Goal: Transaction & Acquisition: Purchase product/service

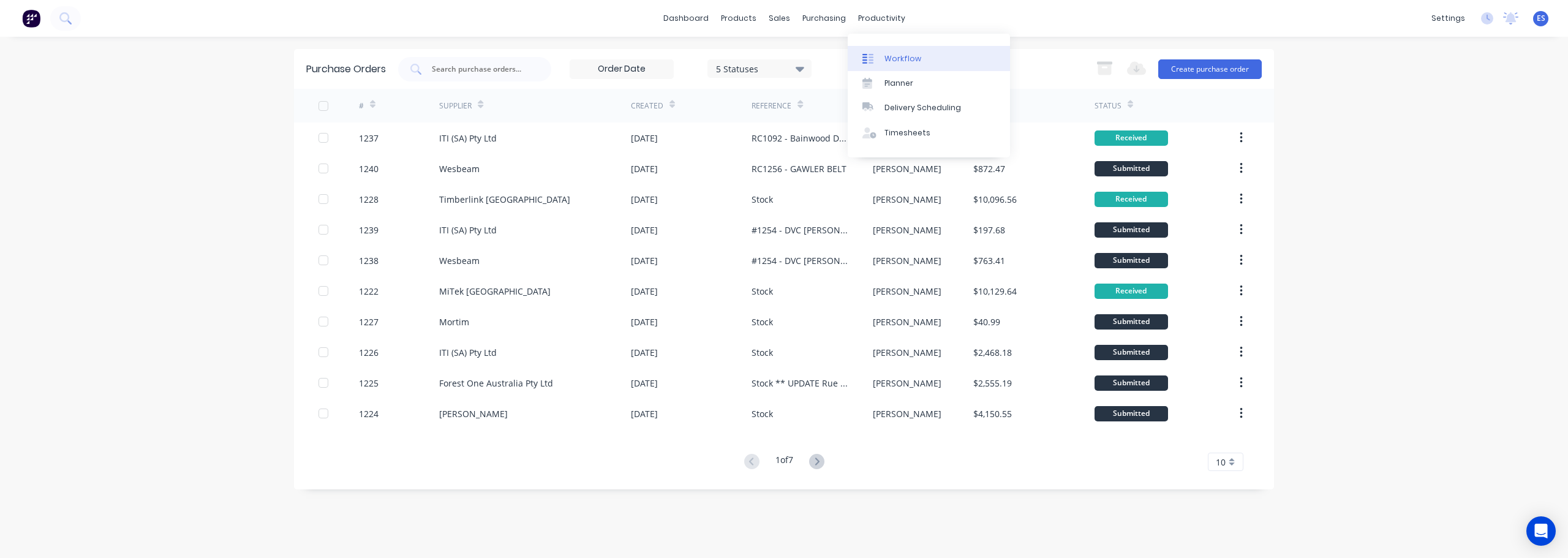
click at [905, 68] on link "Workflow" at bounding box center [929, 58] width 162 height 25
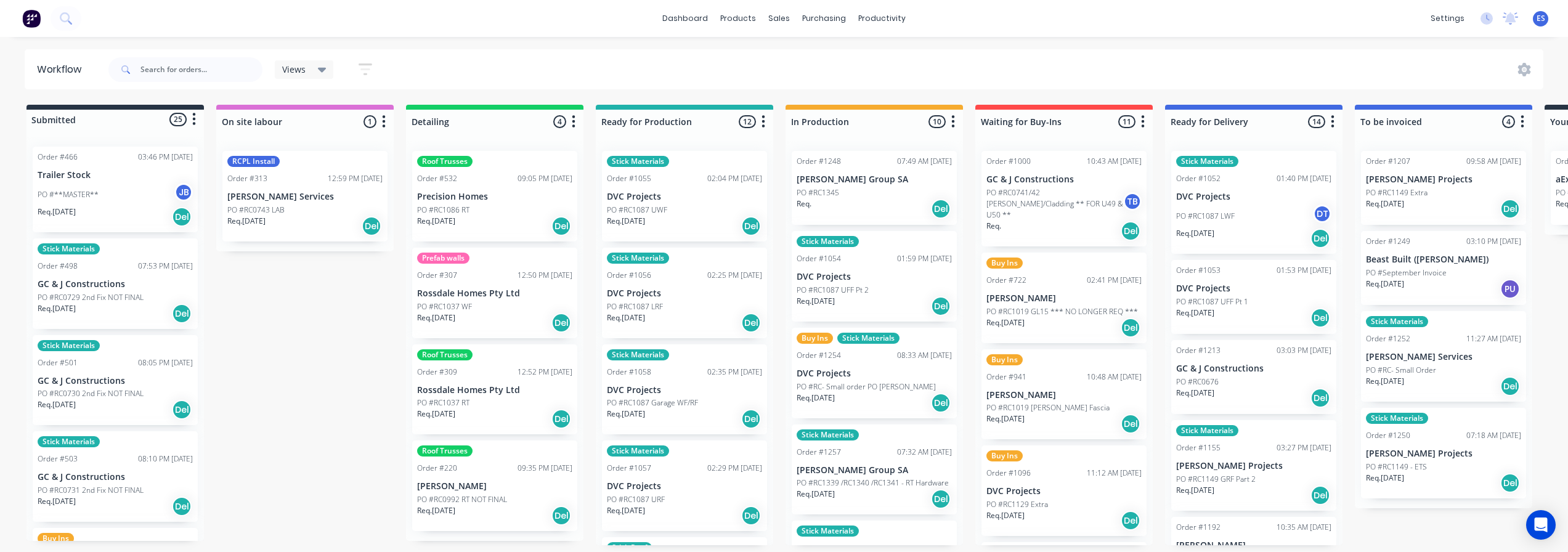
click at [856, 210] on div "Req. Del" at bounding box center [874, 209] width 156 height 21
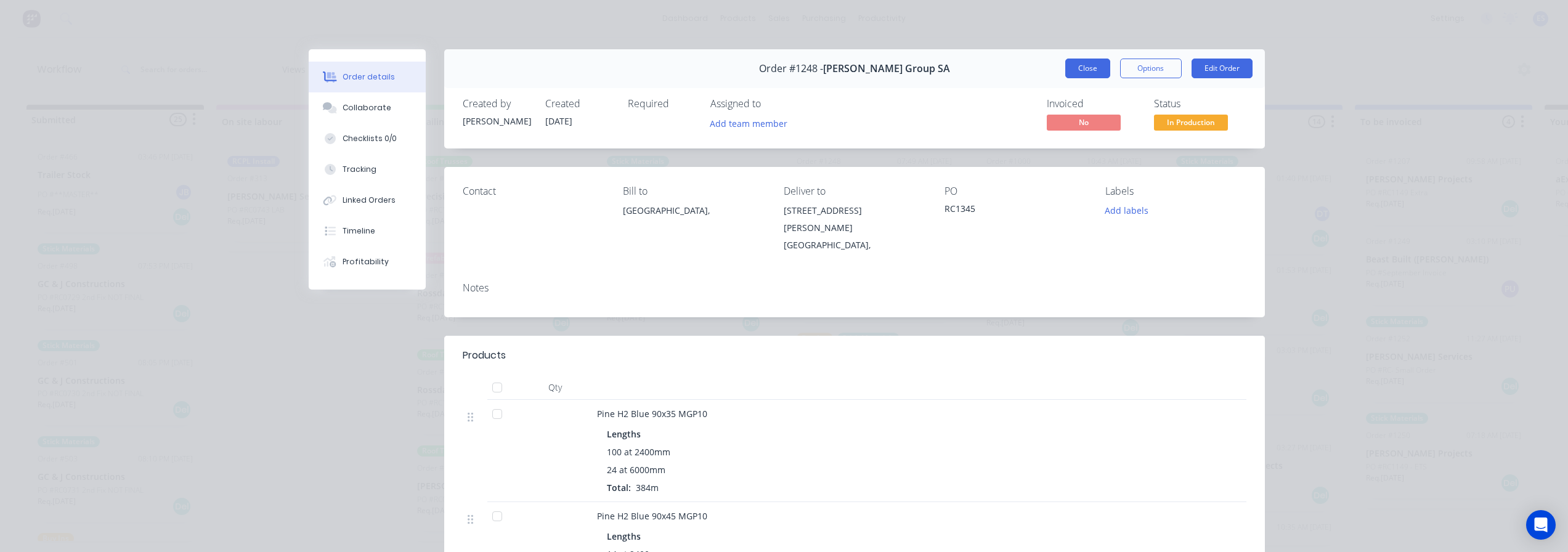
click at [1089, 73] on button "Close" at bounding box center [1088, 68] width 45 height 20
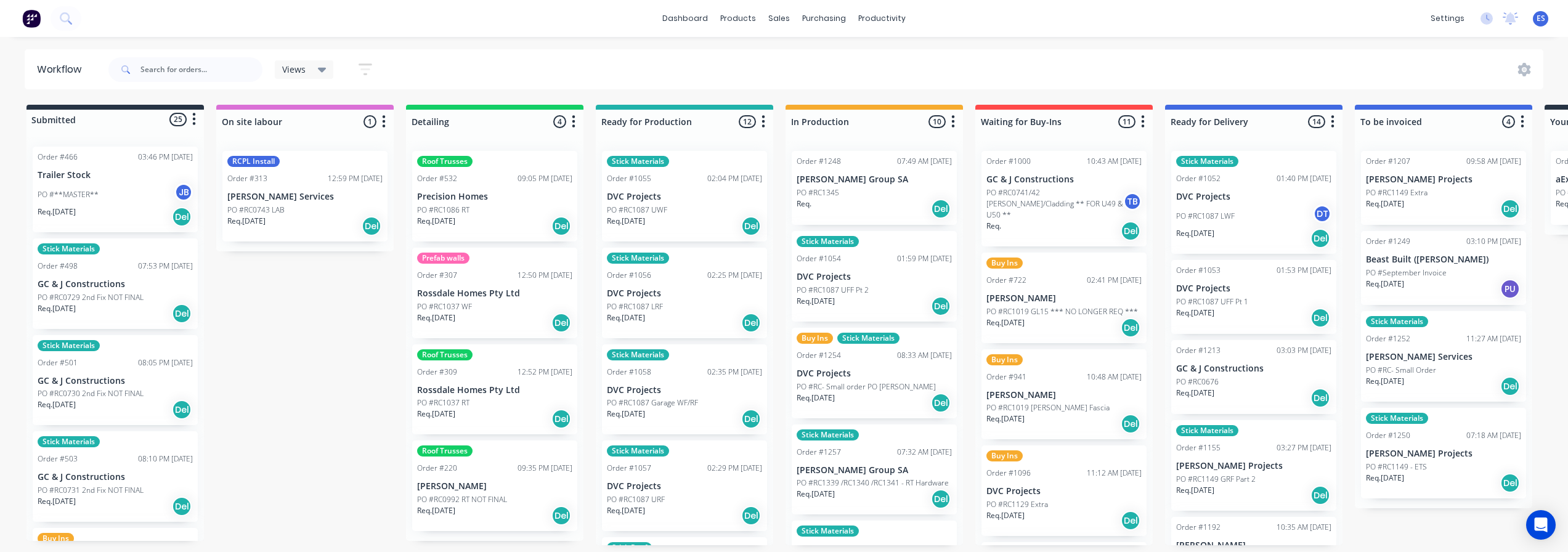
scroll to position [62, 0]
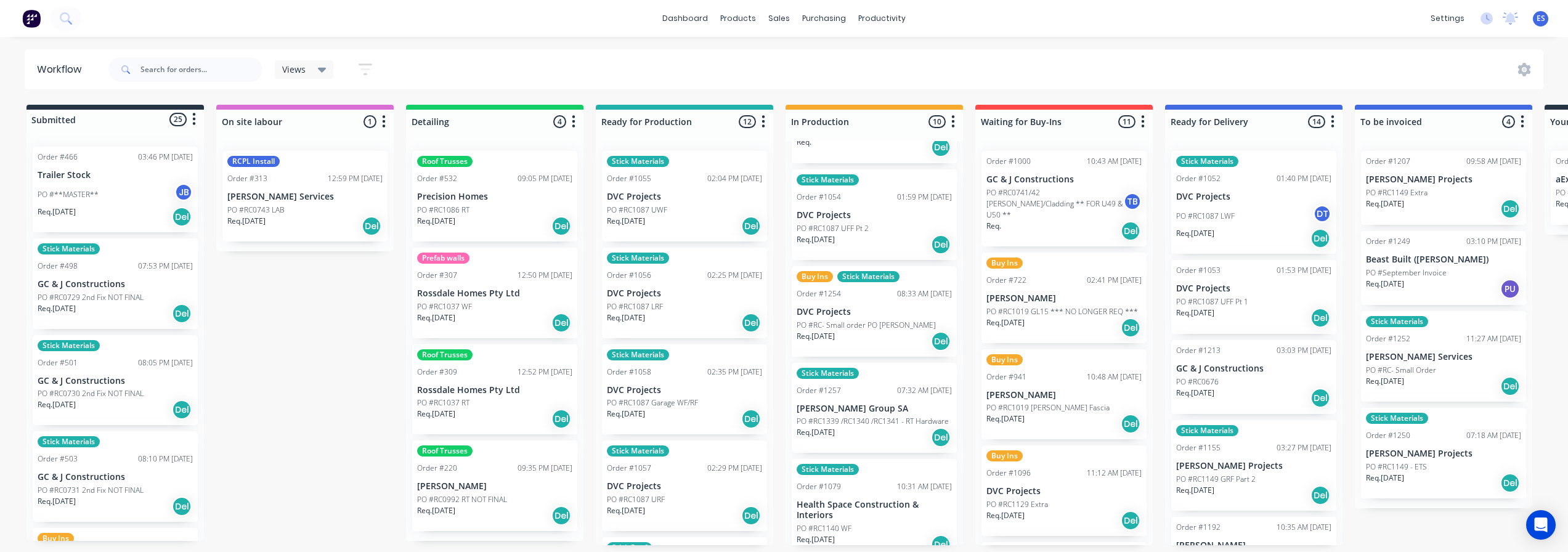
click at [869, 252] on div "Req. [DATE] Del" at bounding box center [874, 245] width 156 height 21
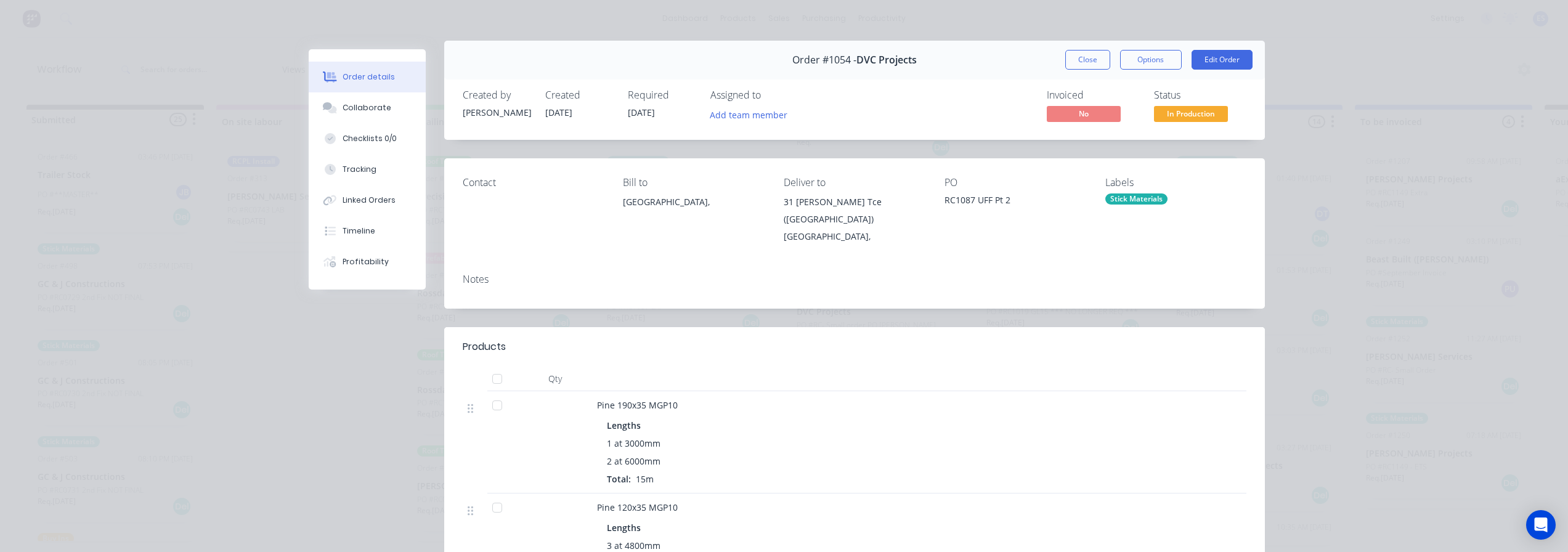
scroll to position [0, 0]
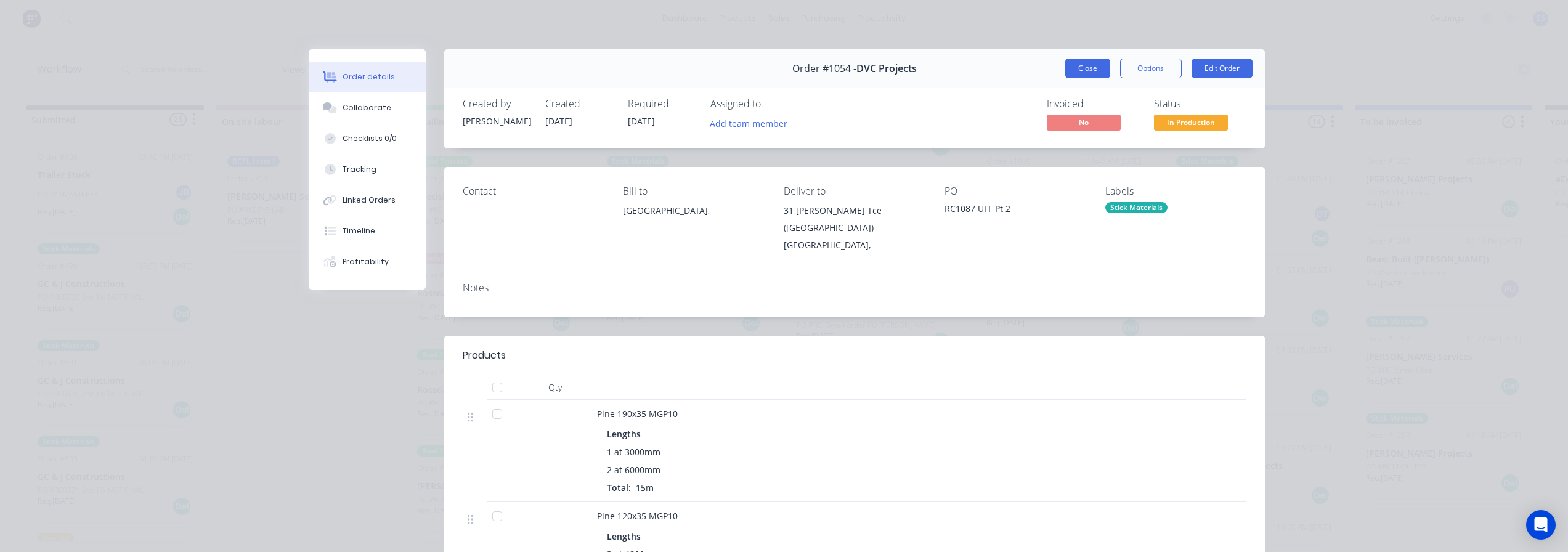
click at [1071, 74] on button "Close" at bounding box center [1088, 68] width 45 height 20
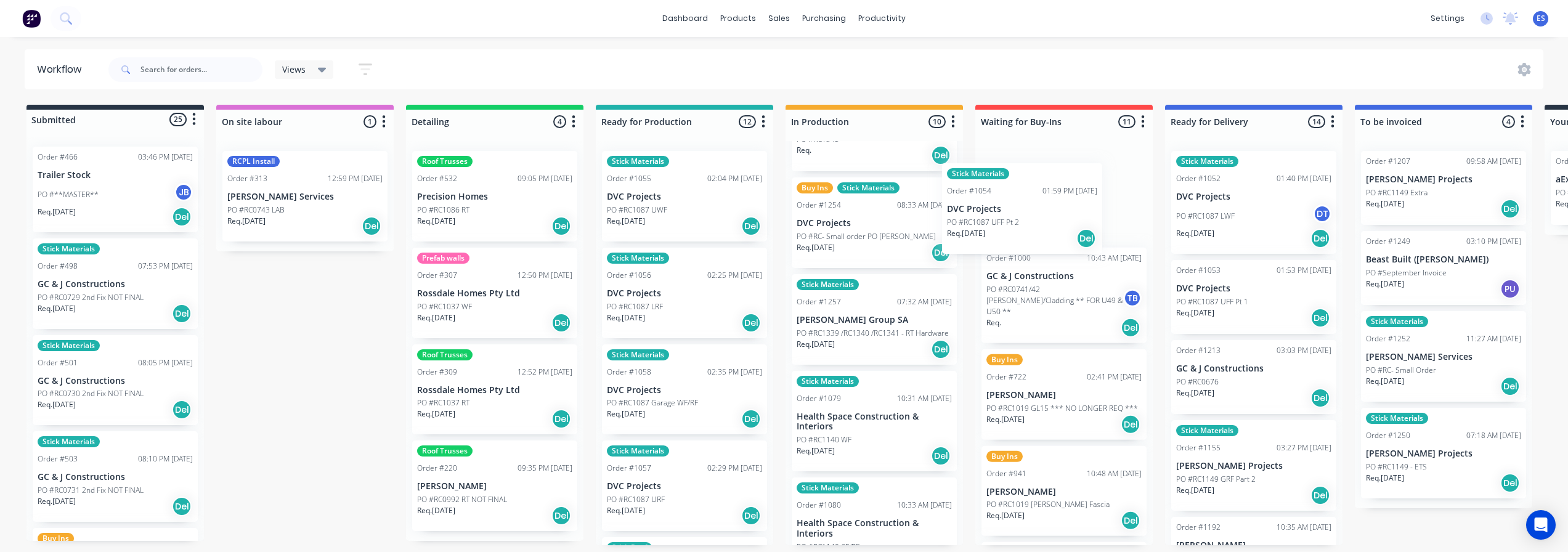
scroll to position [53, 0]
drag, startPoint x: 876, startPoint y: 241, endPoint x: 1012, endPoint y: 224, distance: 137.1
click at [1012, 224] on div "Submitted 25 Status colour #273444 hex #273444 Save Cancel Summaries Total orde…" at bounding box center [1107, 325] width 2234 height 440
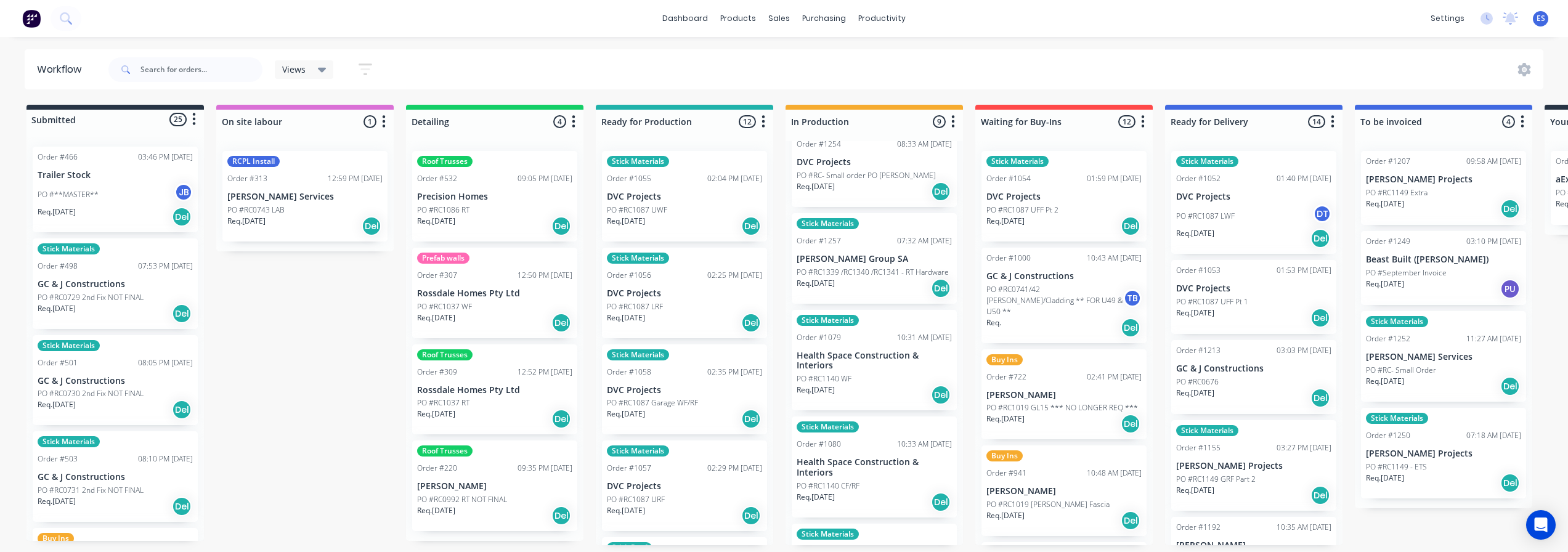
scroll to position [115, 0]
click at [854, 277] on p "PO #RC1339 /RC1340 /RC1341 - RT Hardware" at bounding box center [872, 271] width 152 height 11
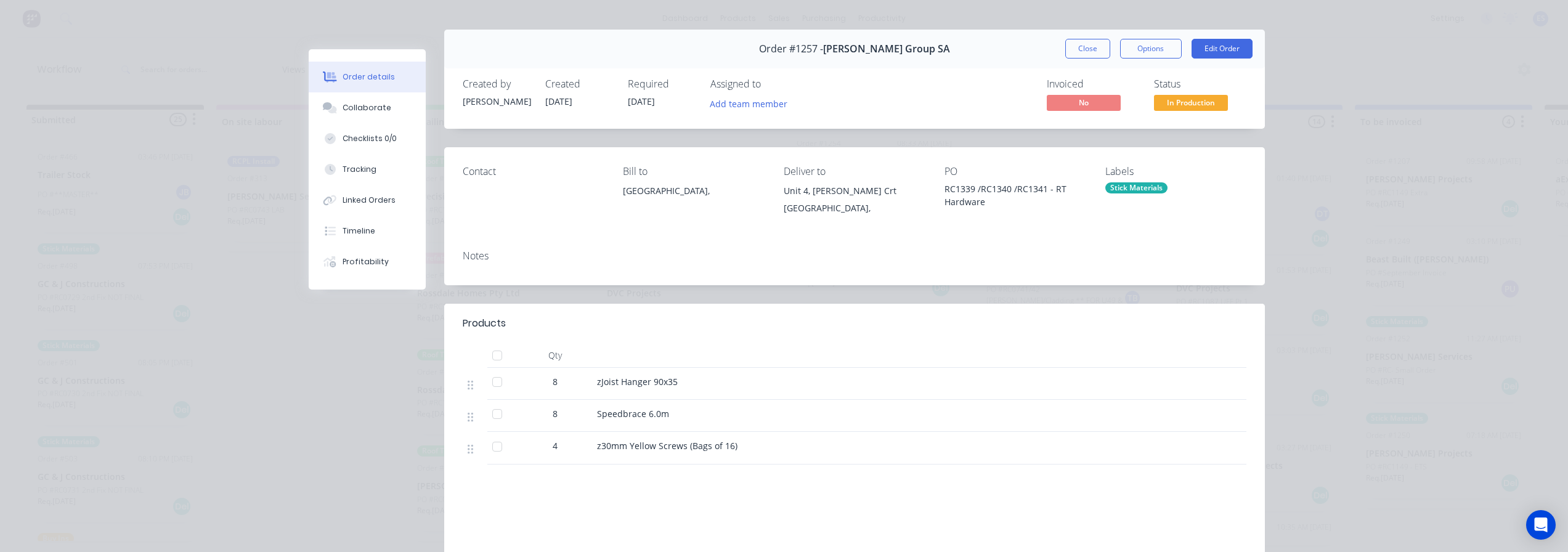
scroll to position [0, 0]
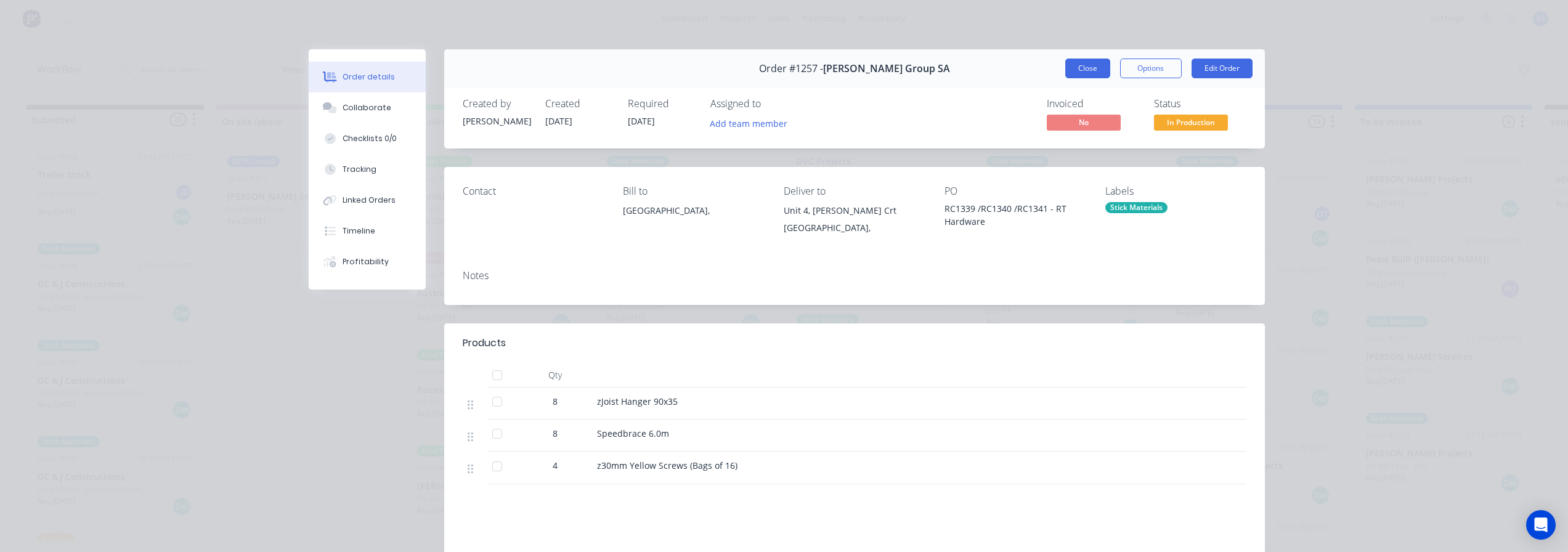
click at [1100, 66] on button "Close" at bounding box center [1088, 68] width 45 height 20
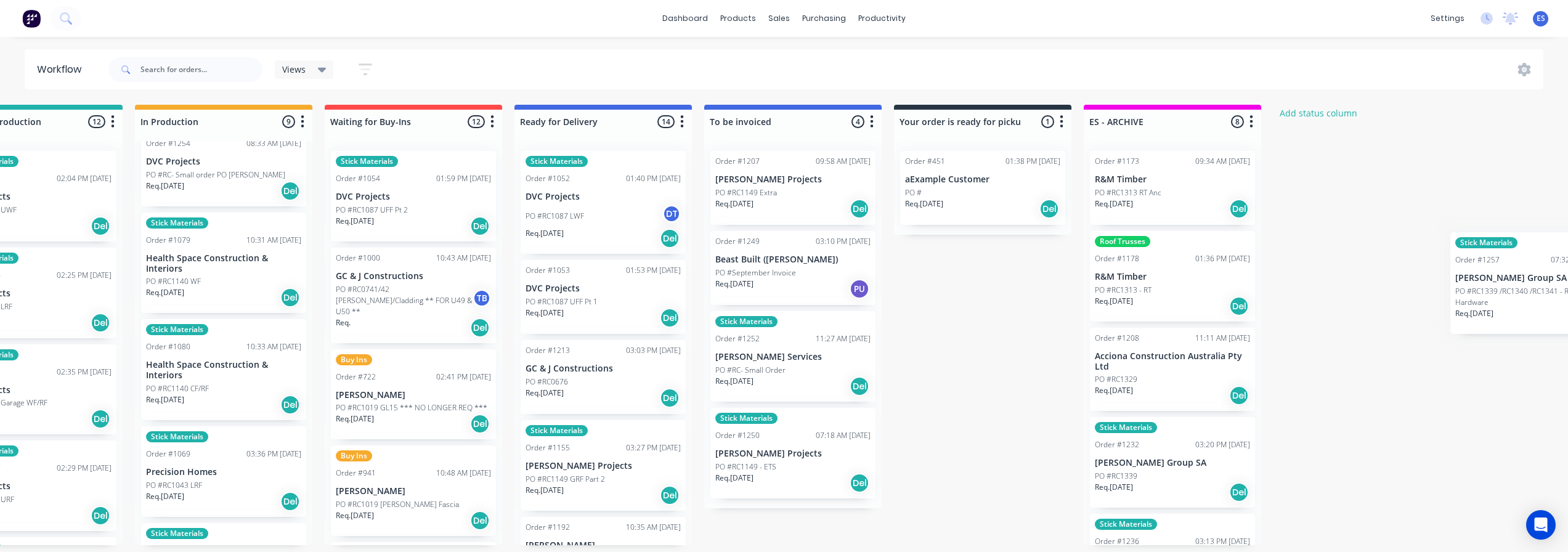
scroll to position [0, 666]
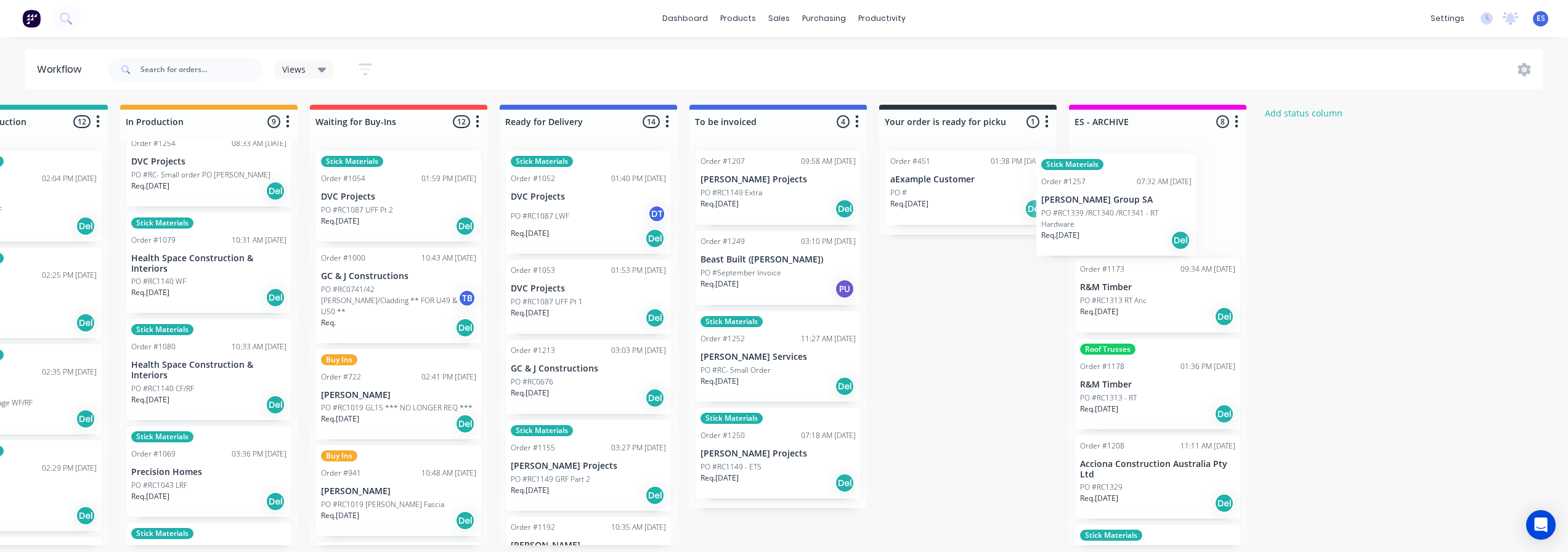
drag, startPoint x: 860, startPoint y: 276, endPoint x: 1121, endPoint y: 216, distance: 267.8
click at [1121, 216] on div "Submitted 25 Status colour #273444 hex #273444 Save Cancel Summaries Total orde…" at bounding box center [442, 325] width 2234 height 440
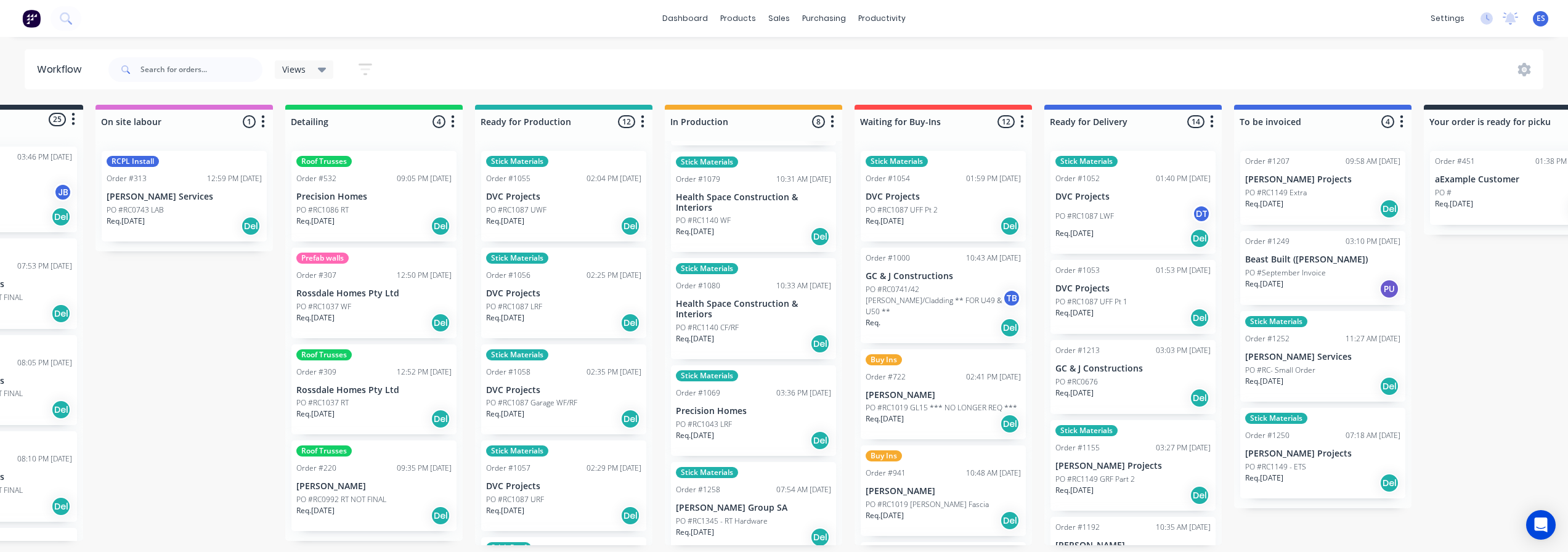
scroll to position [177, 0]
click at [753, 215] on div "PO #RC1140 WF" at bounding box center [753, 220] width 156 height 11
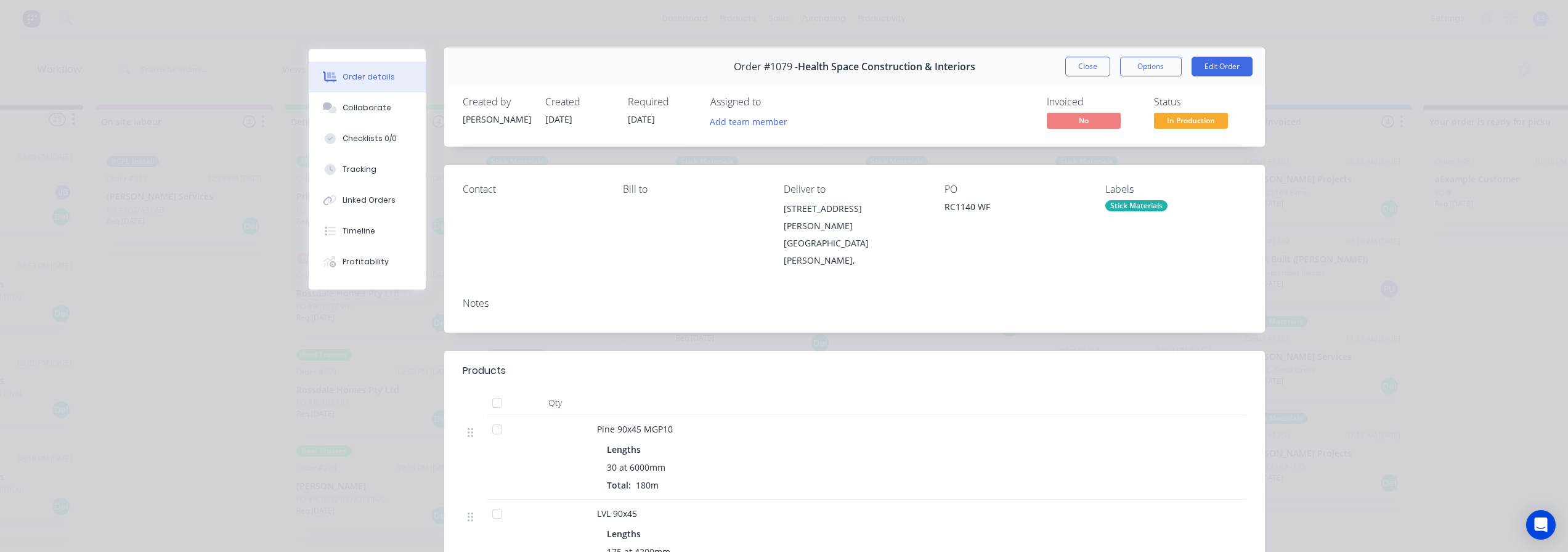
scroll to position [0, 0]
click at [1158, 77] on button "Options" at bounding box center [1151, 68] width 62 height 20
click at [1132, 147] on div "Delivery Docket" at bounding box center [1117, 149] width 107 height 18
click at [1122, 147] on div "Standard" at bounding box center [1117, 149] width 107 height 18
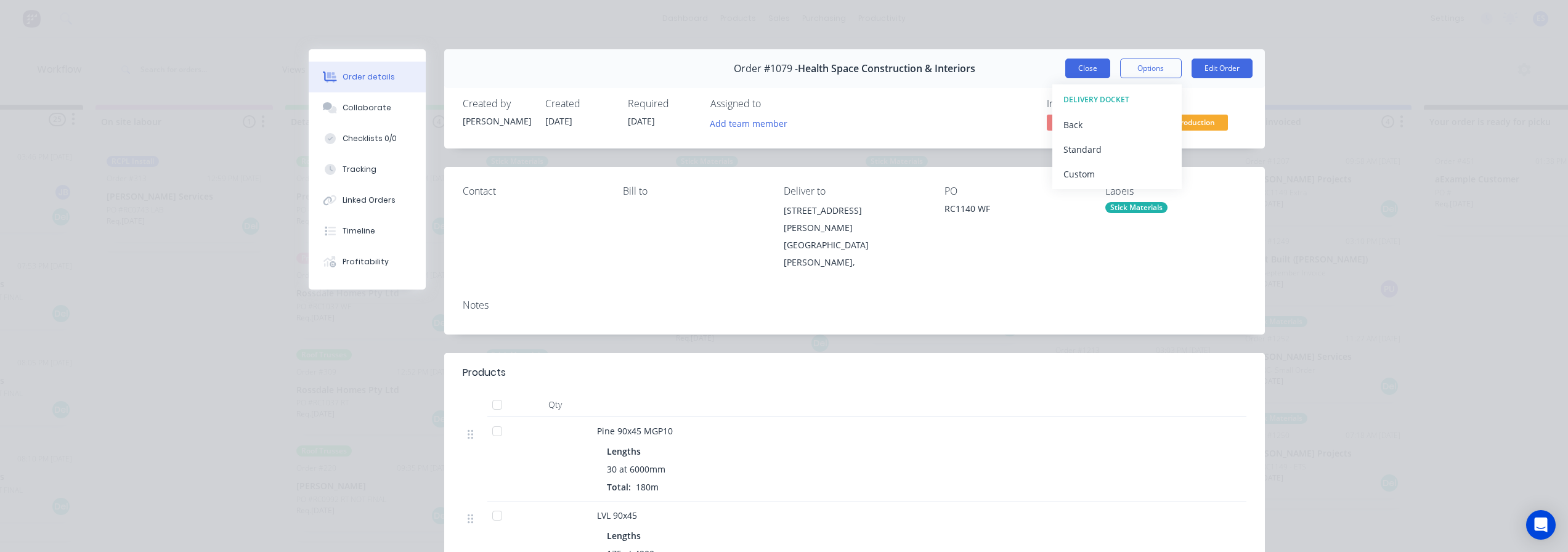
click at [1075, 72] on button "Close" at bounding box center [1088, 68] width 45 height 20
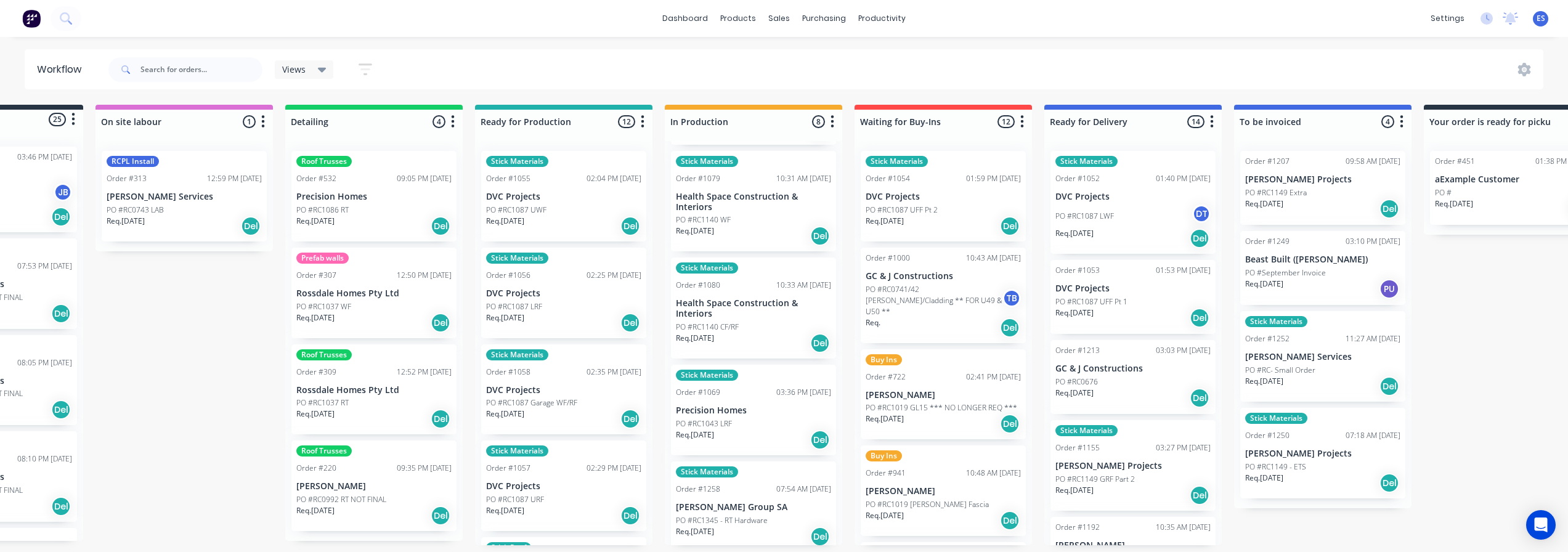
scroll to position [0, 666]
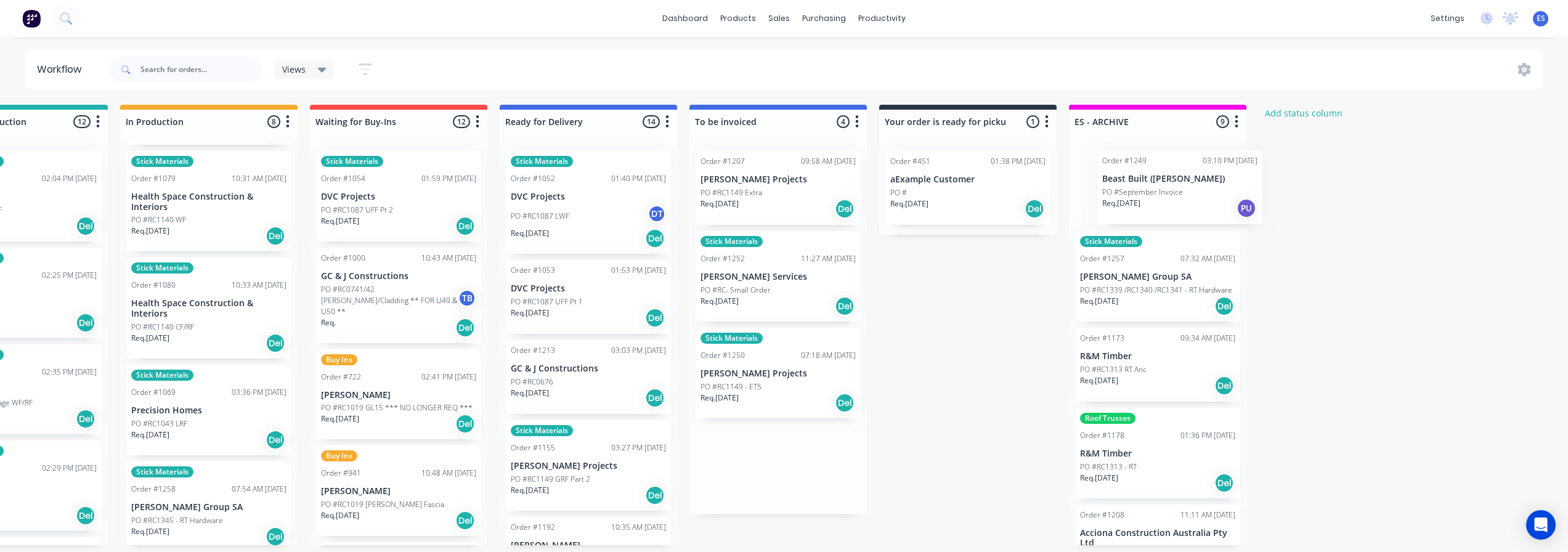
drag, startPoint x: 779, startPoint y: 294, endPoint x: 1162, endPoint y: 213, distance: 391.5
click at [1162, 213] on div "Submitted 25 Status colour #273444 hex #273444 Save Cancel Summaries Total orde…" at bounding box center [442, 325] width 2234 height 440
click at [765, 288] on p "PO #RC- Small Order" at bounding box center [736, 289] width 70 height 11
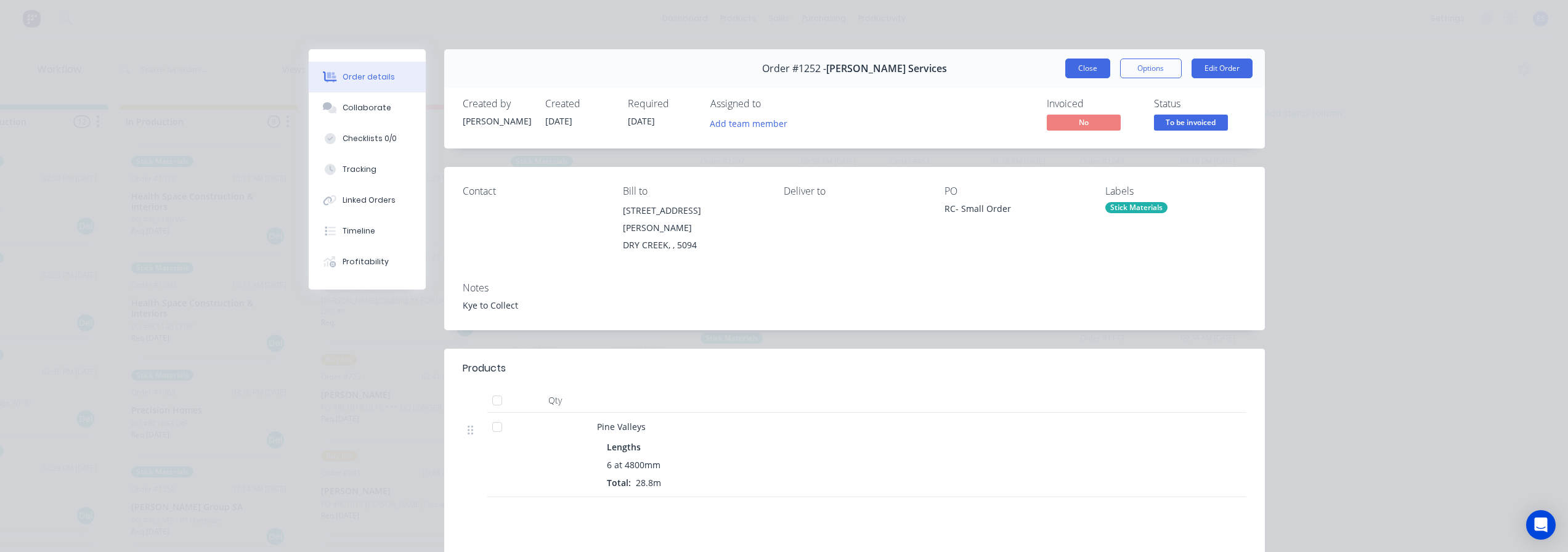
click at [1084, 64] on button "Close" at bounding box center [1088, 68] width 45 height 20
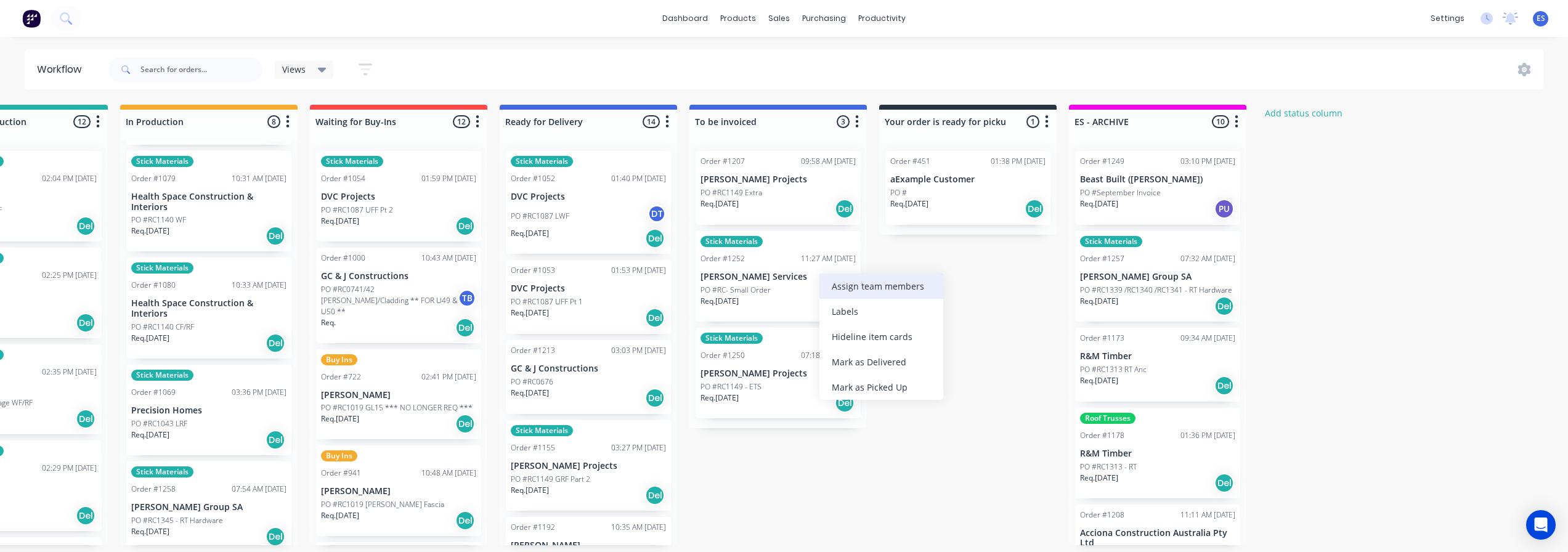
click at [874, 290] on div "Assign team members" at bounding box center [882, 285] width 124 height 25
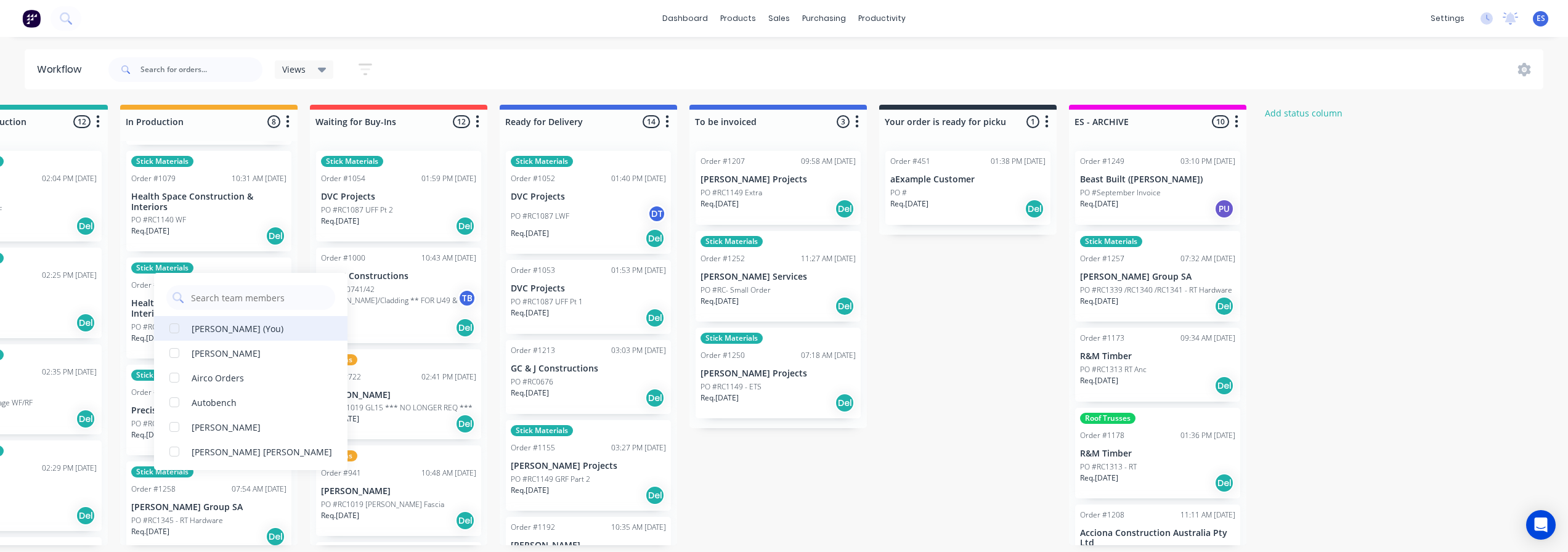
click at [217, 332] on div "[PERSON_NAME] (You)" at bounding box center [237, 328] width 92 height 13
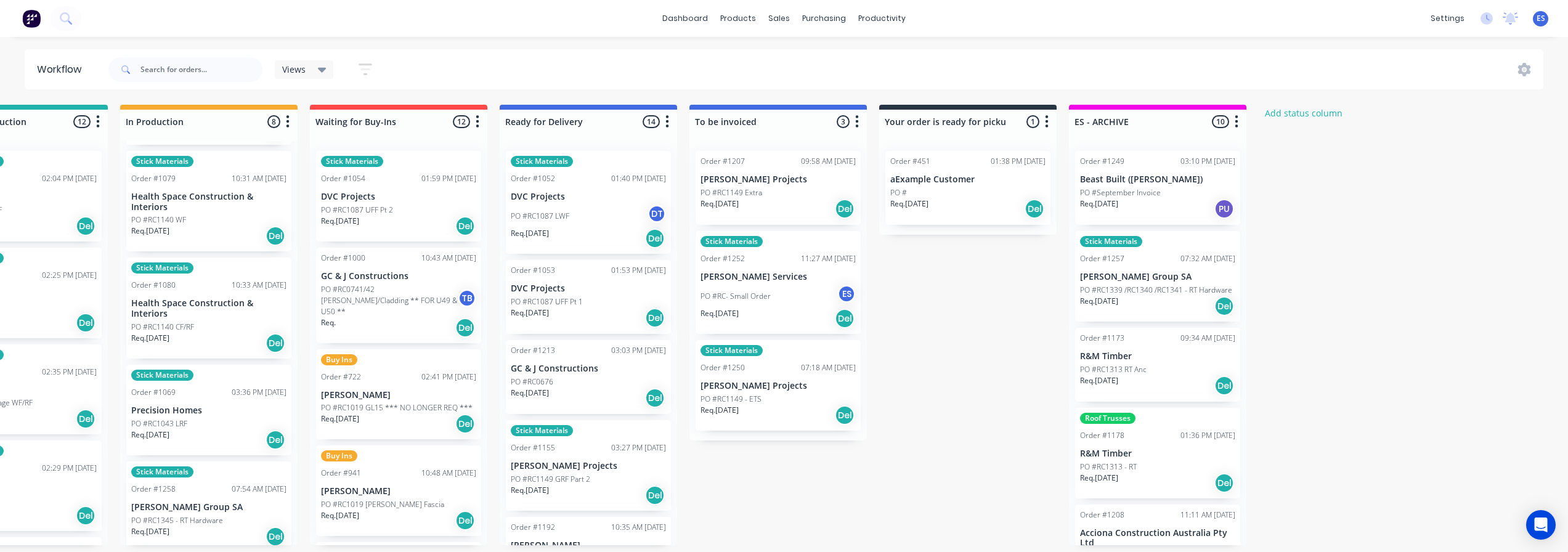
click at [878, 312] on div "Submitted 25 Status colour #273444 hex #273444 Save Cancel Summaries Total orde…" at bounding box center [442, 325] width 2234 height 440
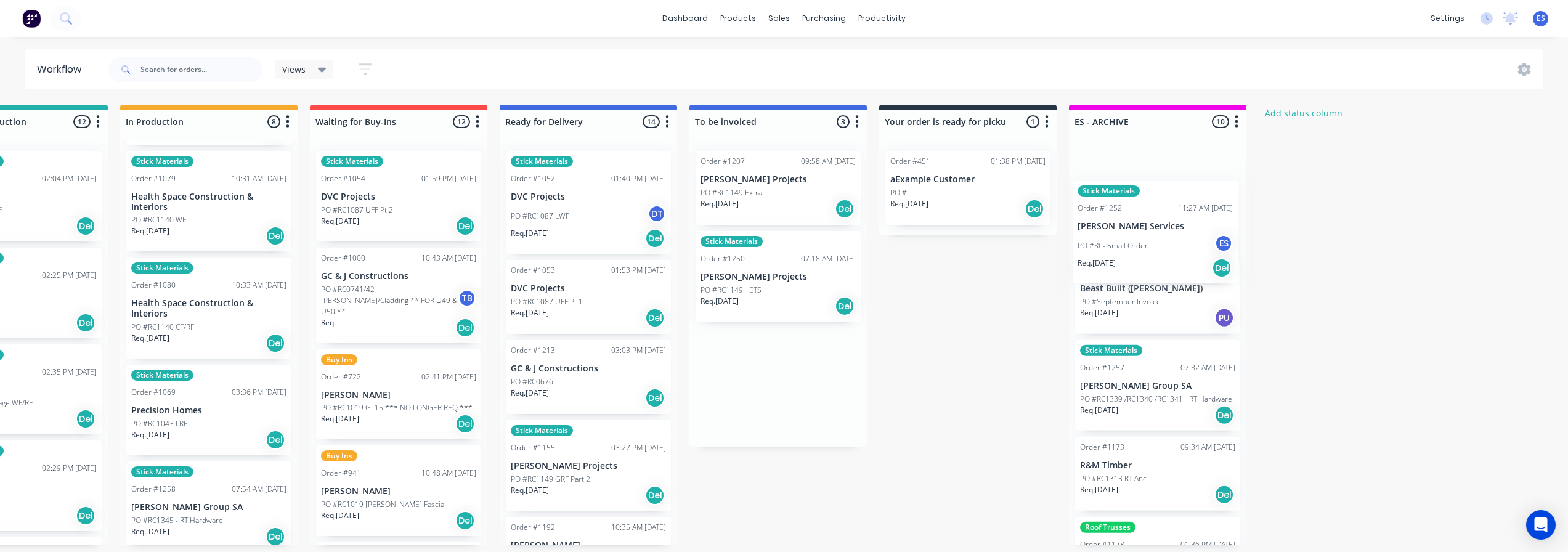
drag, startPoint x: 747, startPoint y: 294, endPoint x: 1136, endPoint y: 245, distance: 392.1
click at [1136, 245] on div "Submitted 25 Status colour #273444 hex #273444 Save Cancel Summaries Total orde…" at bounding box center [442, 325] width 2234 height 440
click at [775, 290] on div "PO #RC1149 - ETS" at bounding box center [778, 289] width 156 height 11
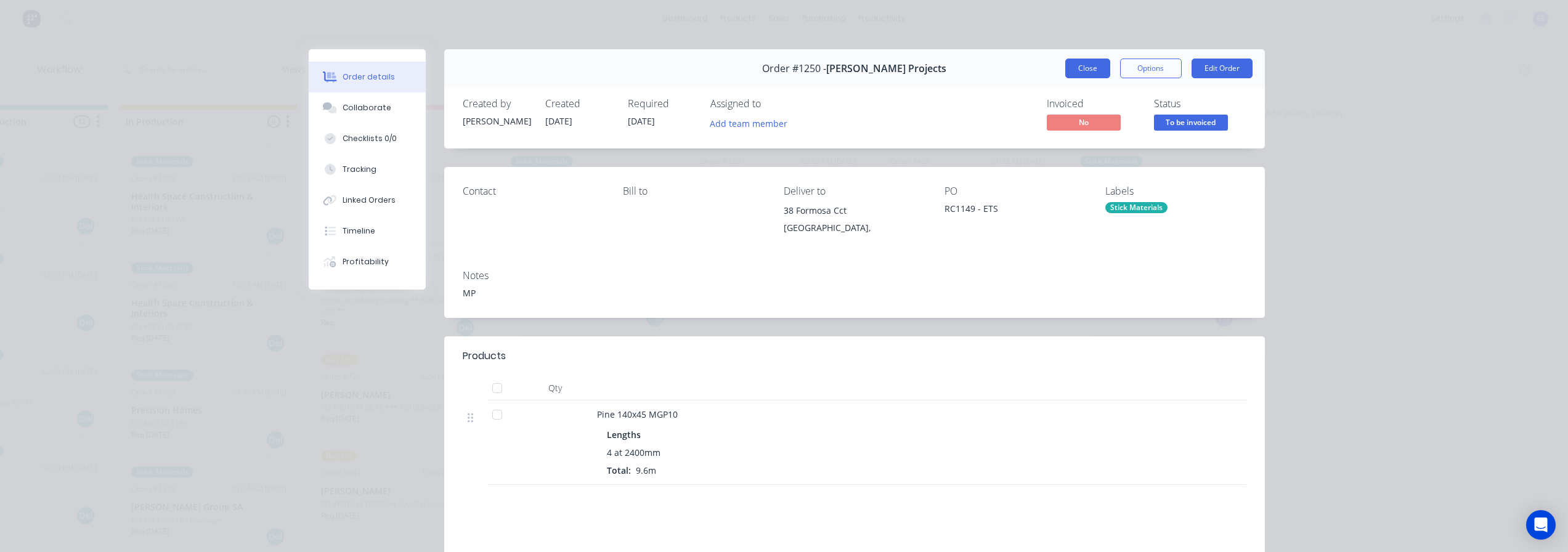
click at [1078, 64] on button "Close" at bounding box center [1088, 68] width 45 height 20
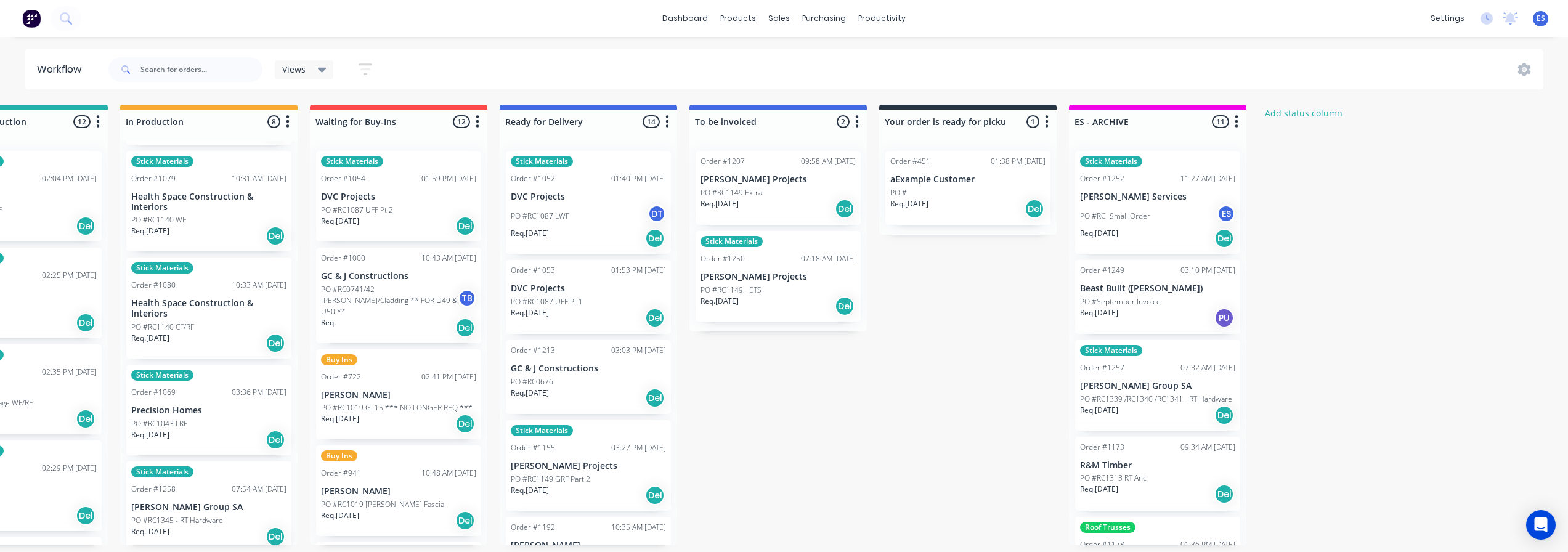
click at [796, 191] on div "PO #RC1149 Extra" at bounding box center [778, 192] width 156 height 11
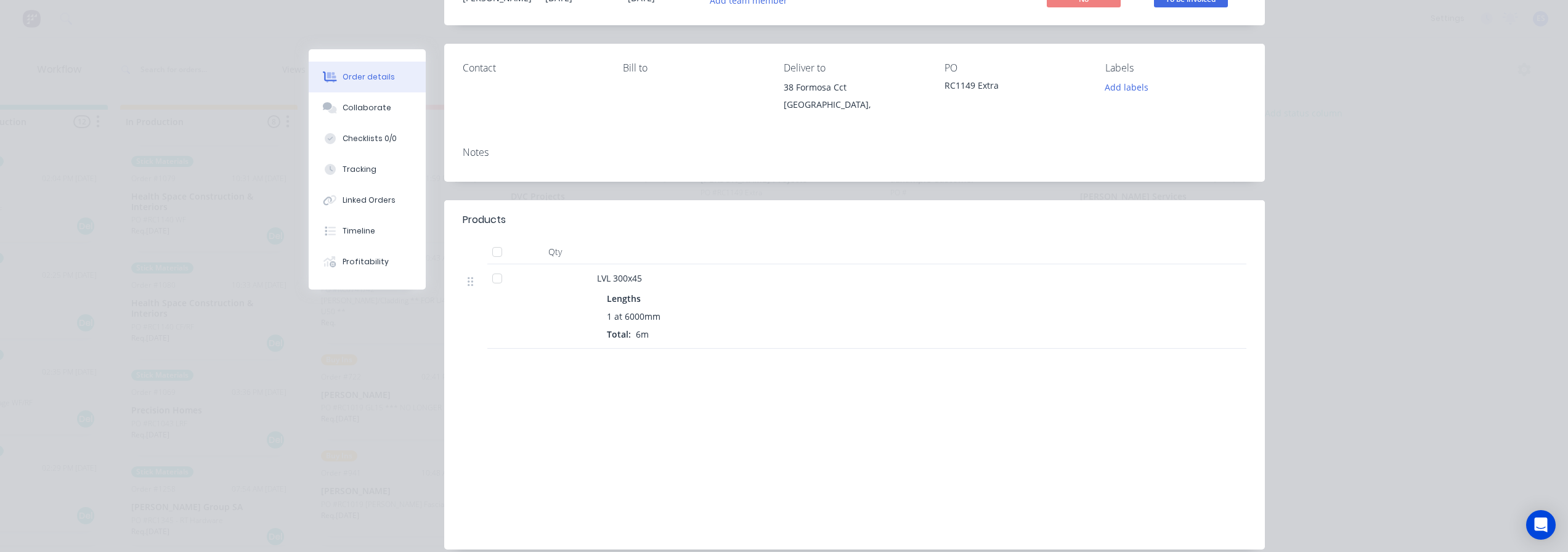
scroll to position [0, 0]
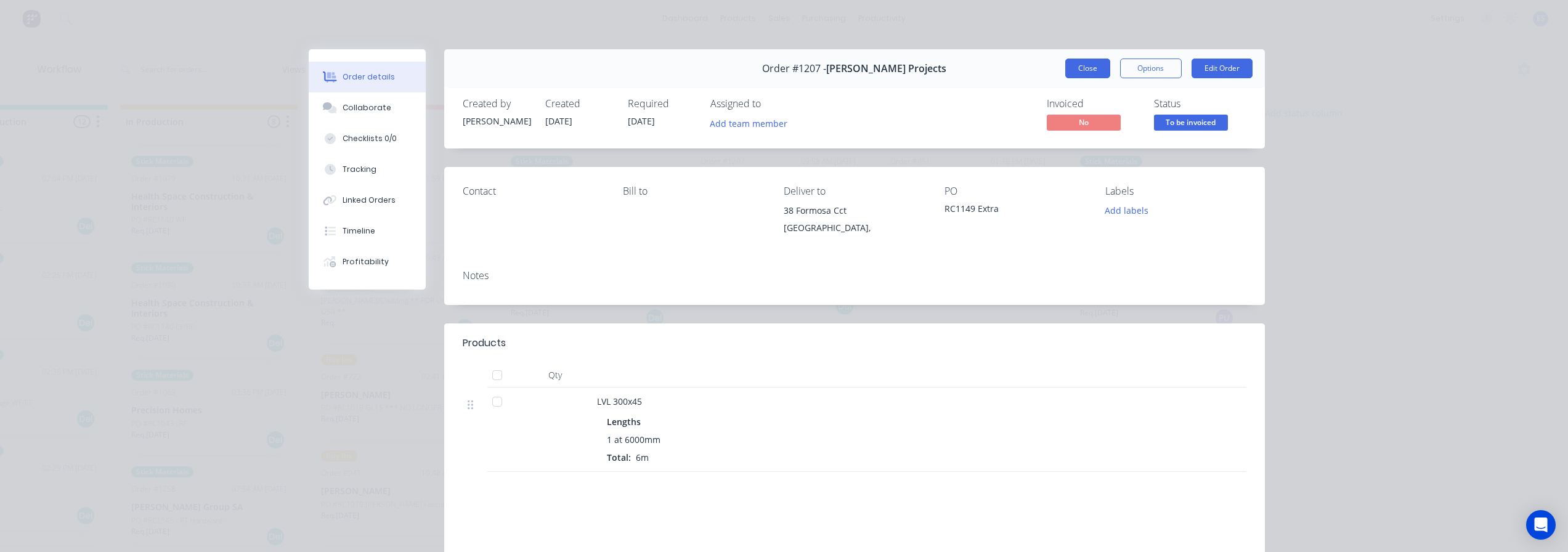
click at [1092, 65] on button "Close" at bounding box center [1088, 68] width 45 height 20
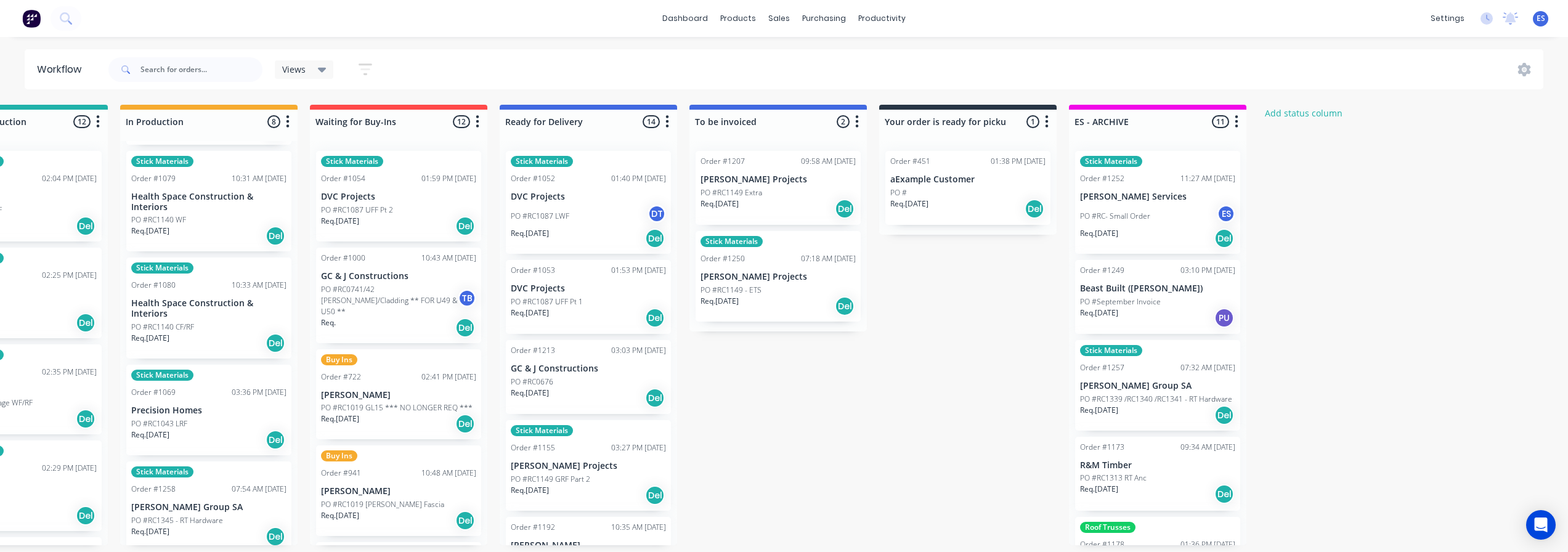
click at [537, 391] on p "Req. [DATE]" at bounding box center [530, 392] width 38 height 11
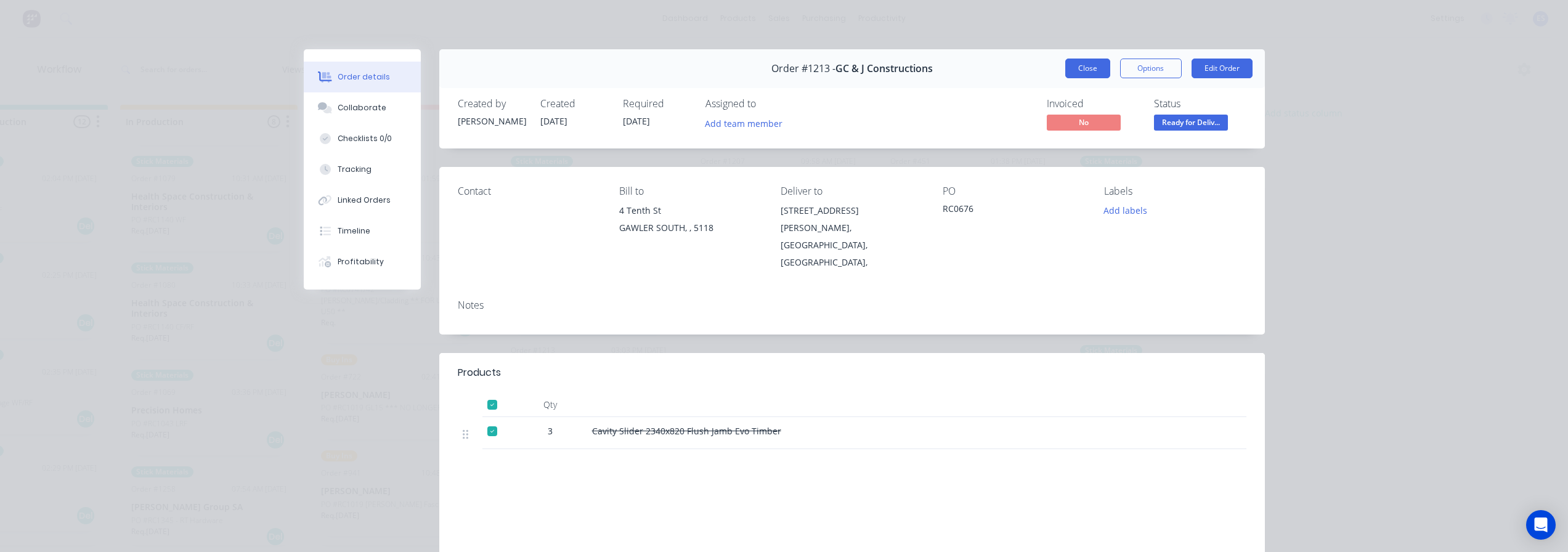
click at [1077, 70] on button "Close" at bounding box center [1088, 68] width 45 height 20
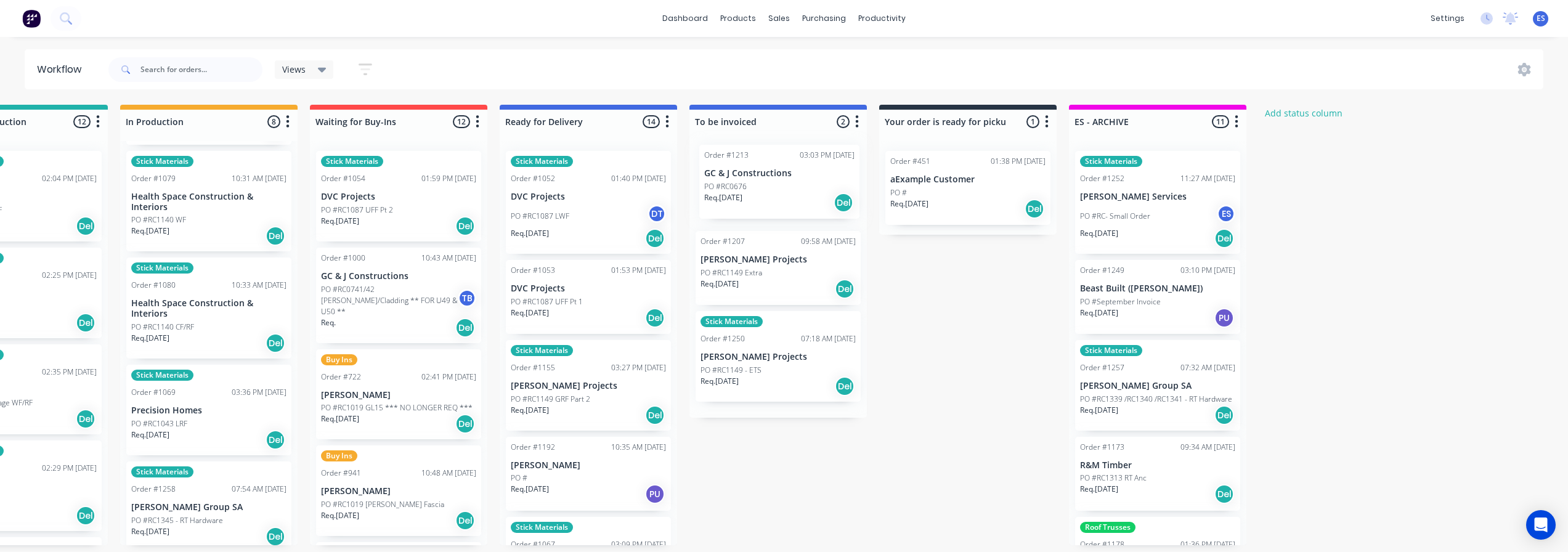
drag, startPoint x: 555, startPoint y: 382, endPoint x: 753, endPoint y: 187, distance: 277.9
click at [753, 187] on div "Submitted 25 Status colour #273444 hex #273444 Save Cancel Summaries Total orde…" at bounding box center [442, 325] width 2234 height 440
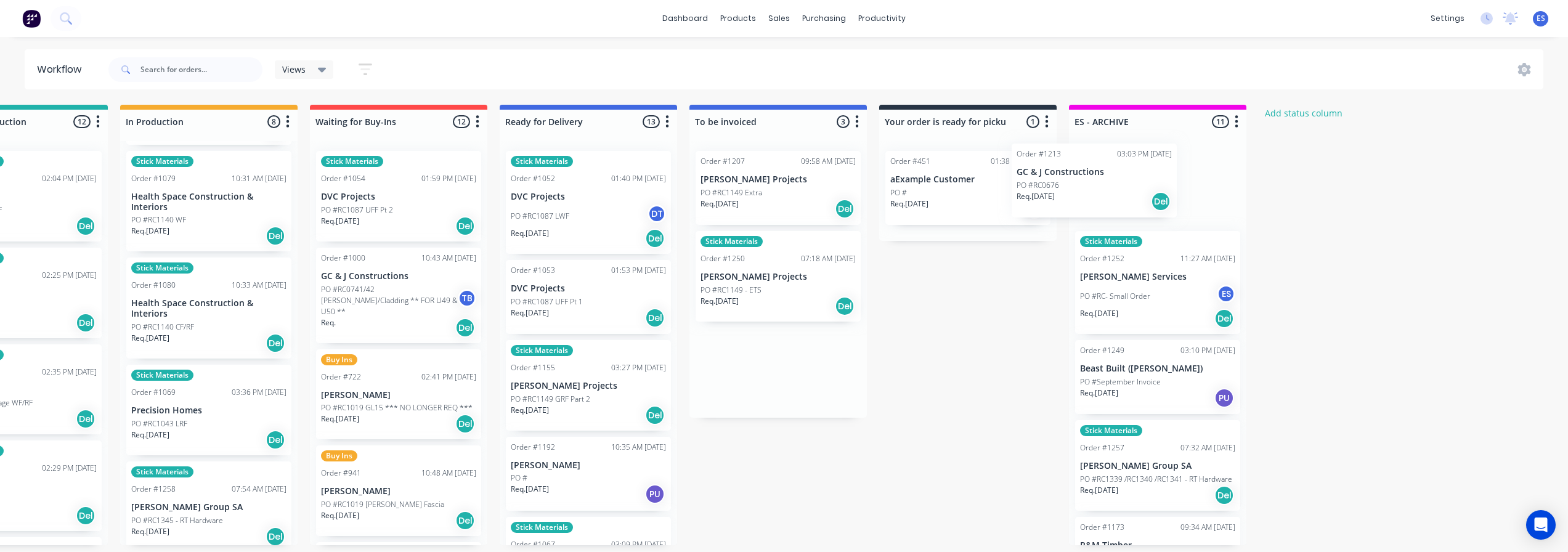
drag, startPoint x: 747, startPoint y: 191, endPoint x: 1084, endPoint y: 178, distance: 337.3
click at [1084, 178] on div "Submitted 25 Status colour #273444 hex #273444 Save Cancel Summaries Total orde…" at bounding box center [442, 325] width 2234 height 440
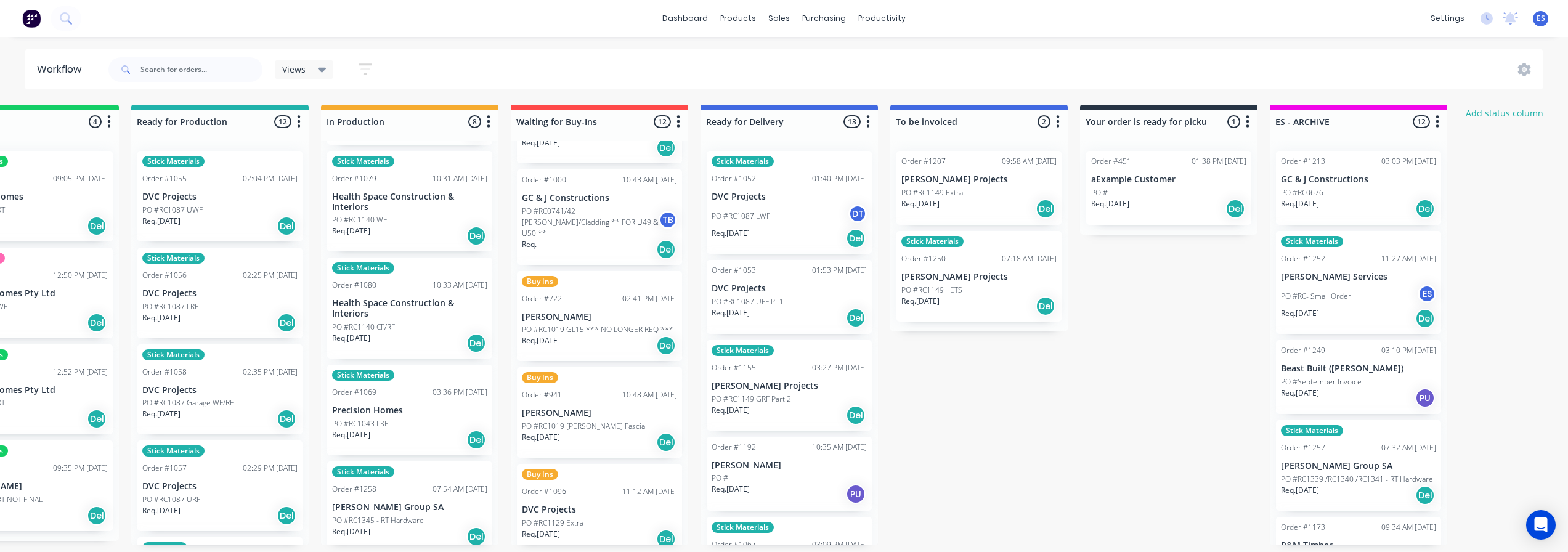
scroll to position [138, 0]
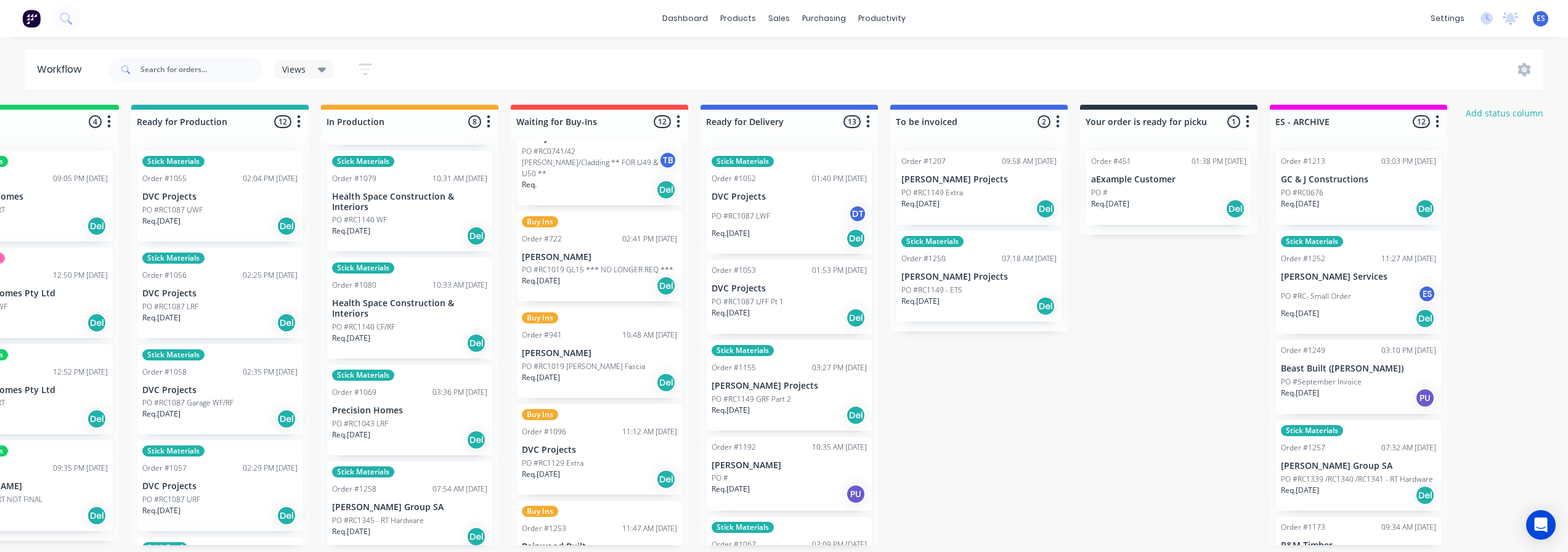
click at [598, 458] on div "PO #RC1129 Extra" at bounding box center [600, 463] width 156 height 11
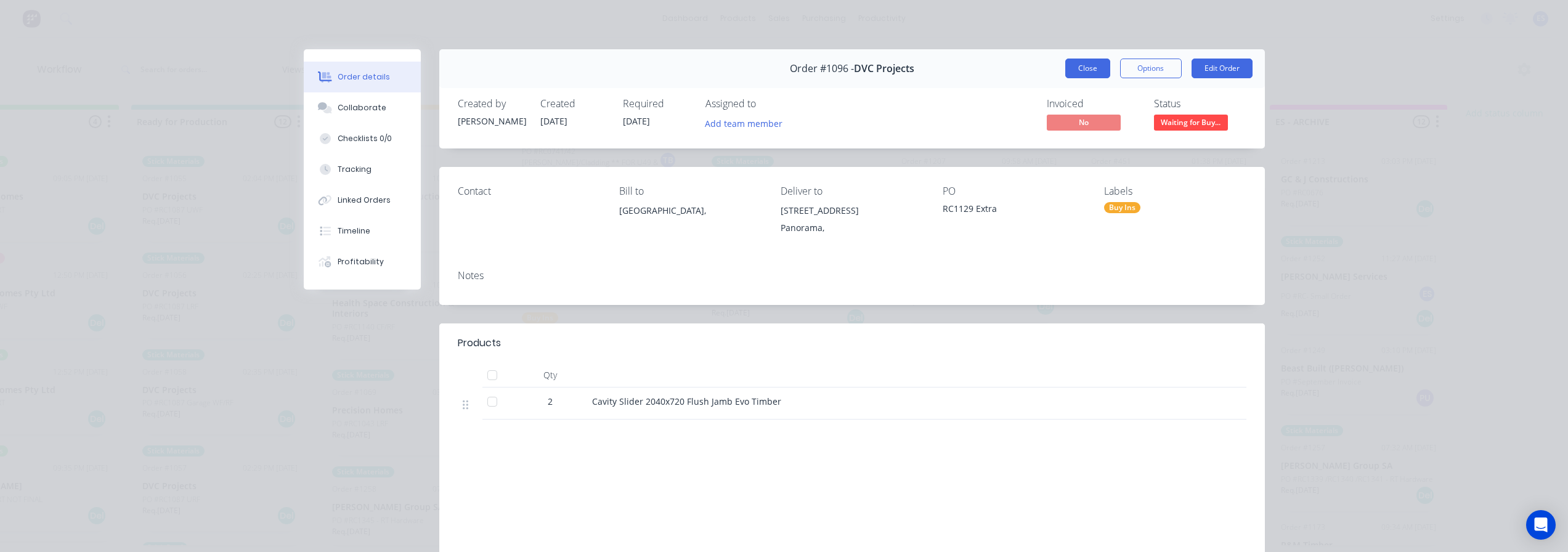
click at [1071, 75] on button "Close" at bounding box center [1088, 68] width 45 height 20
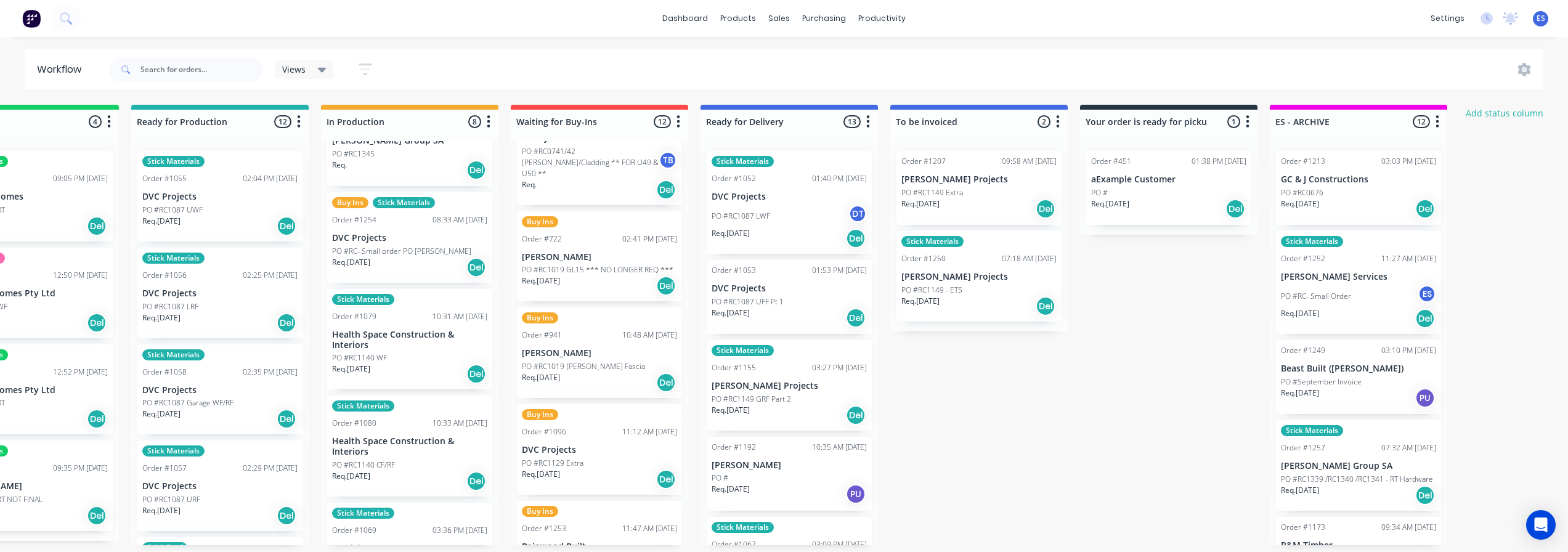
scroll to position [0, 0]
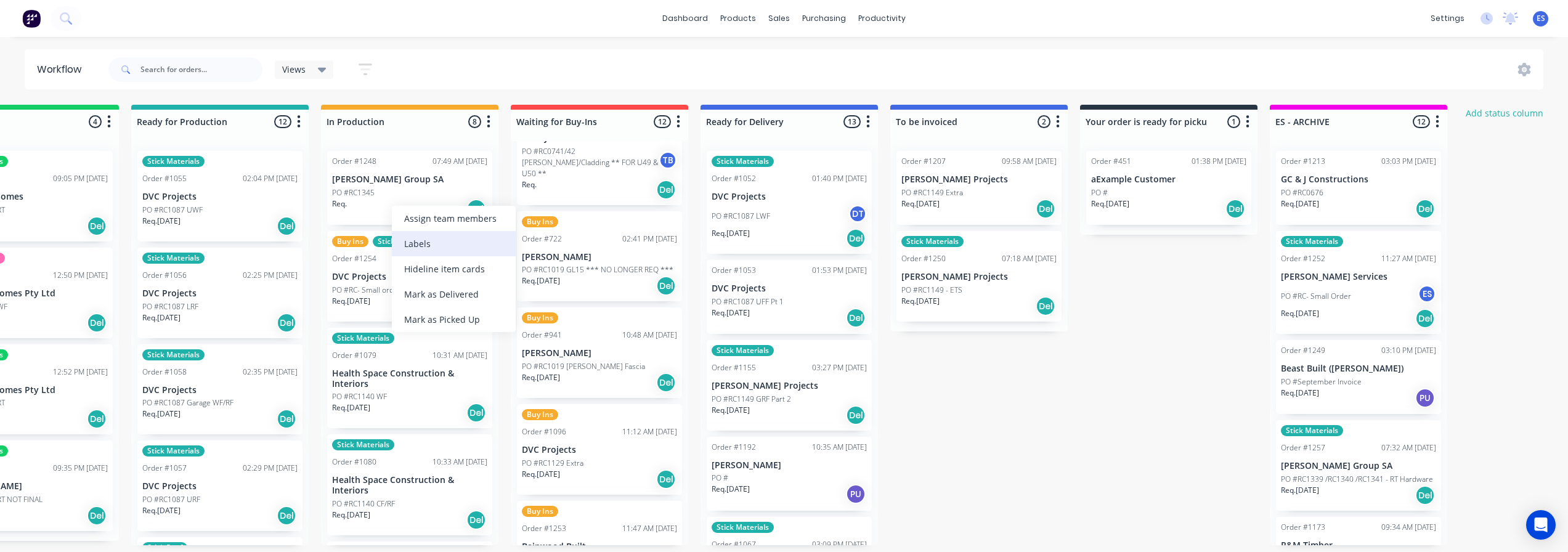
click at [448, 245] on div "Labels" at bounding box center [454, 243] width 124 height 25
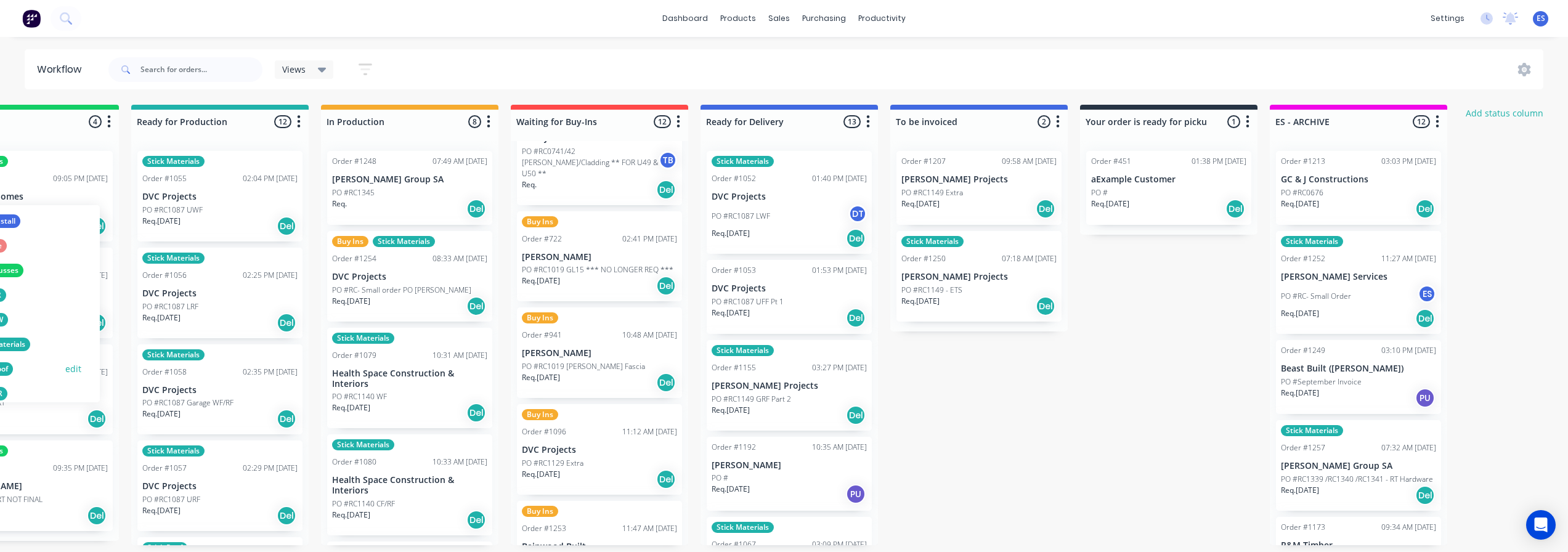
scroll to position [308, 0]
click at [1020, 437] on div "Submitted 25 Status colour #273444 hex #273444 Save Cancel Summaries Total orde…" at bounding box center [643, 325] width 2234 height 440
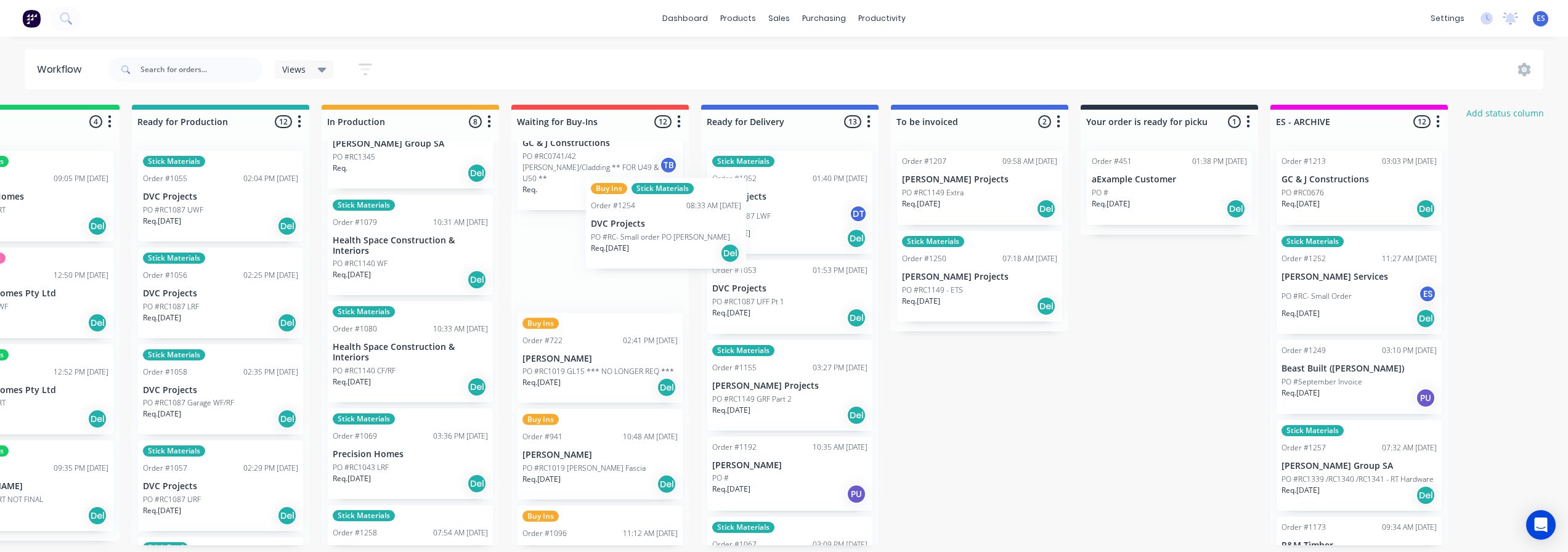
scroll to position [131, 0]
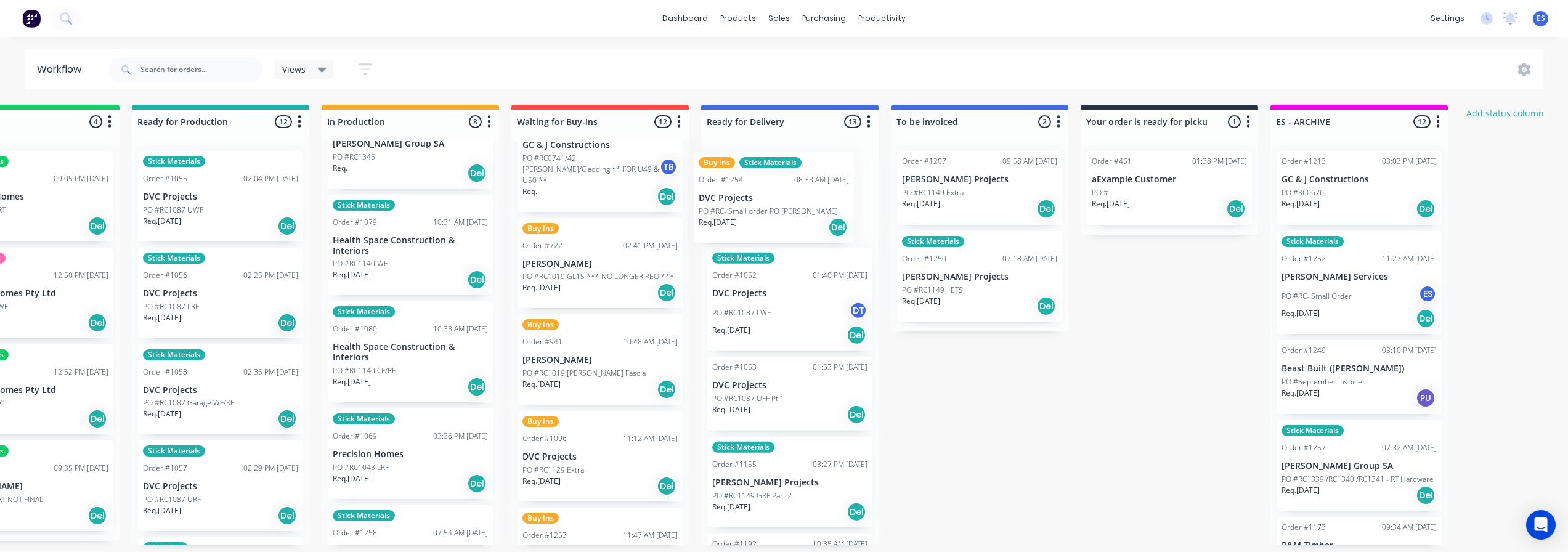
drag, startPoint x: 370, startPoint y: 256, endPoint x: 747, endPoint y: 222, distance: 378.5
click at [747, 222] on div "Submitted 25 Status colour #273444 hex #273444 Save Cancel Summaries Total orde…" at bounding box center [644, 325] width 2234 height 440
click at [407, 394] on div "Req. [DATE] Del" at bounding box center [410, 386] width 156 height 21
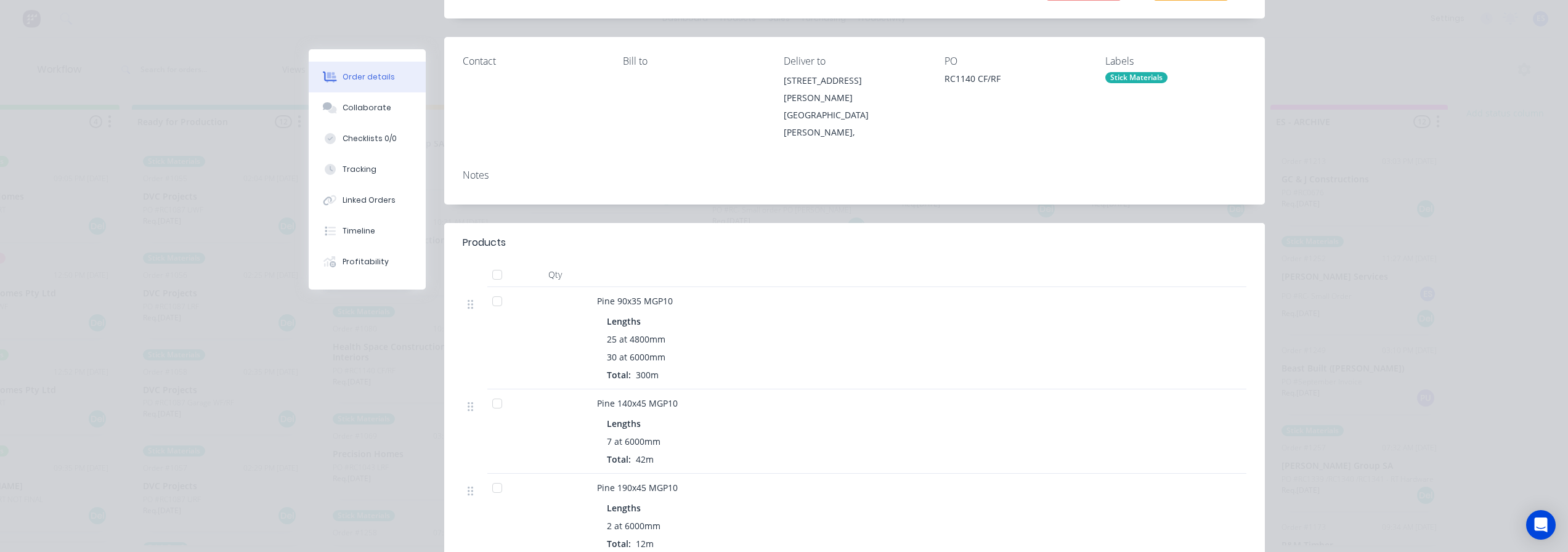
scroll to position [0, 0]
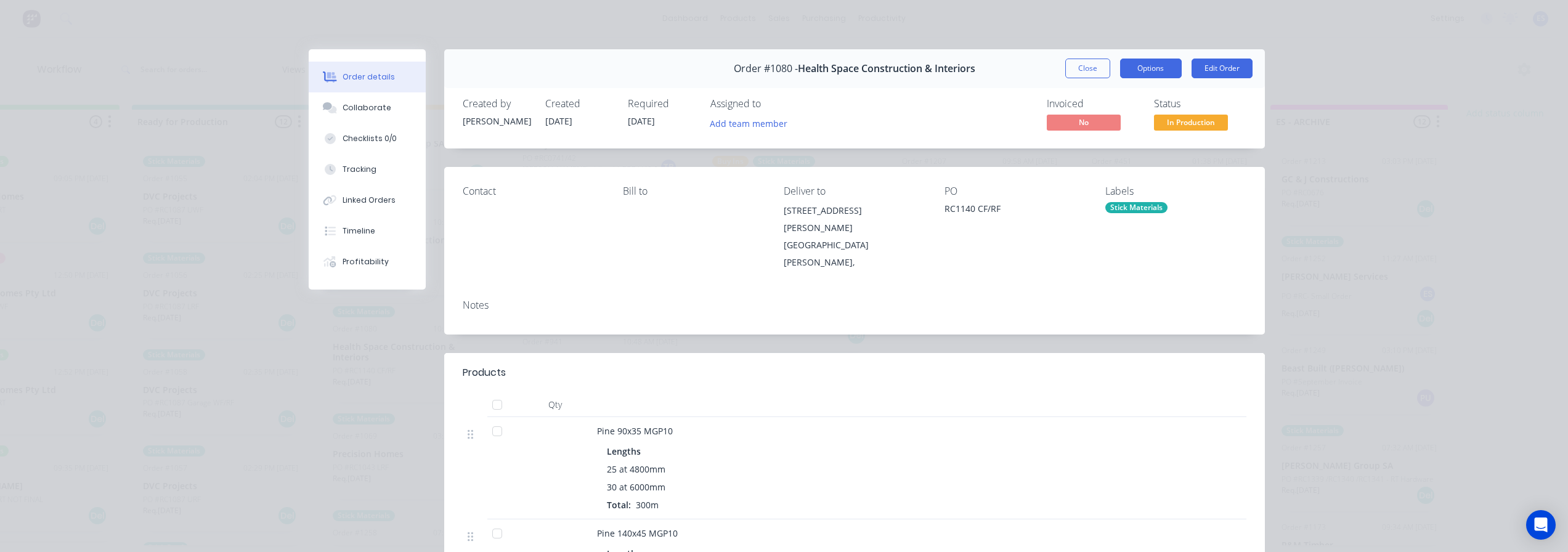
click at [1138, 64] on button "Options" at bounding box center [1151, 68] width 62 height 20
click at [1108, 149] on div "Delivery Docket" at bounding box center [1117, 149] width 107 height 18
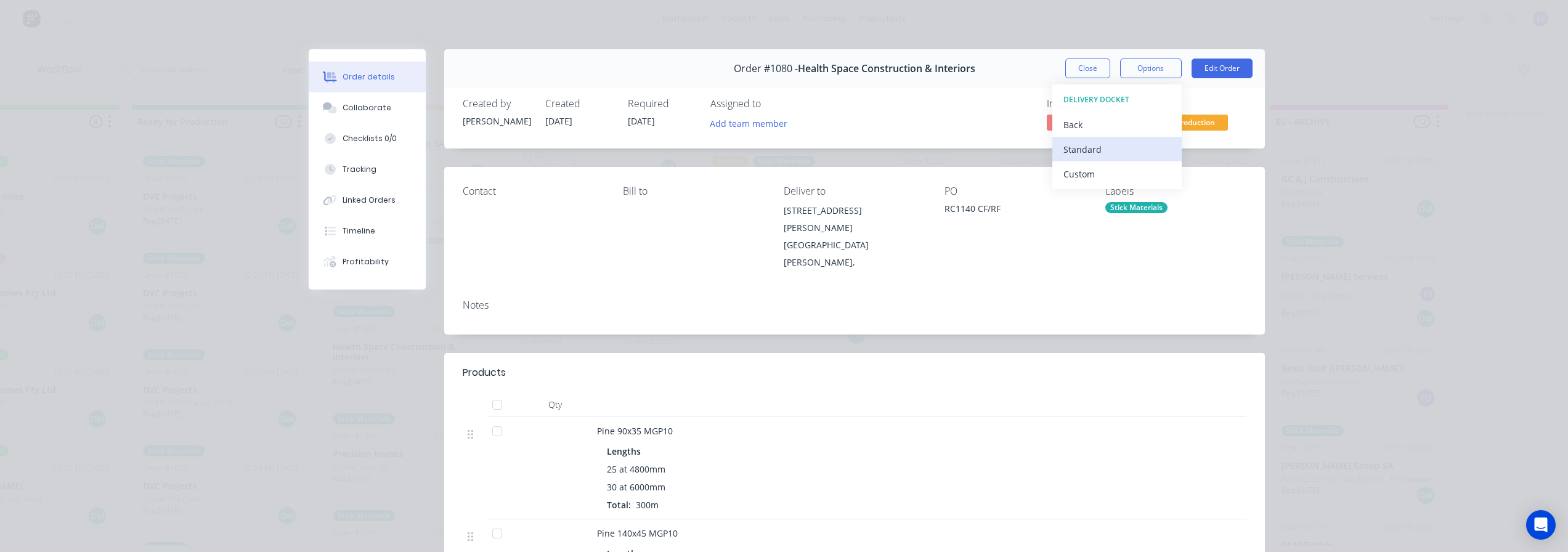
click at [1087, 150] on div "Standard" at bounding box center [1117, 149] width 107 height 18
click at [1092, 68] on button "Close" at bounding box center [1088, 68] width 45 height 20
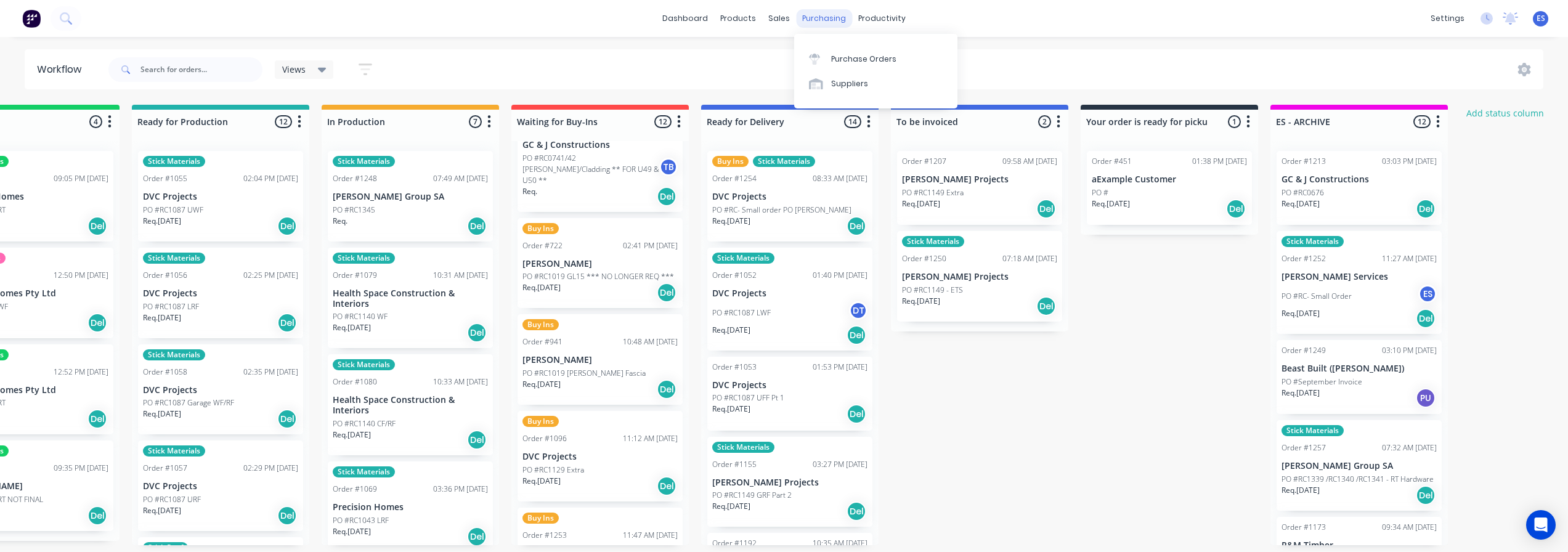
click at [817, 21] on div "purchasing" at bounding box center [824, 19] width 56 height 19
click at [849, 57] on div "Purchase Orders" at bounding box center [864, 58] width 65 height 11
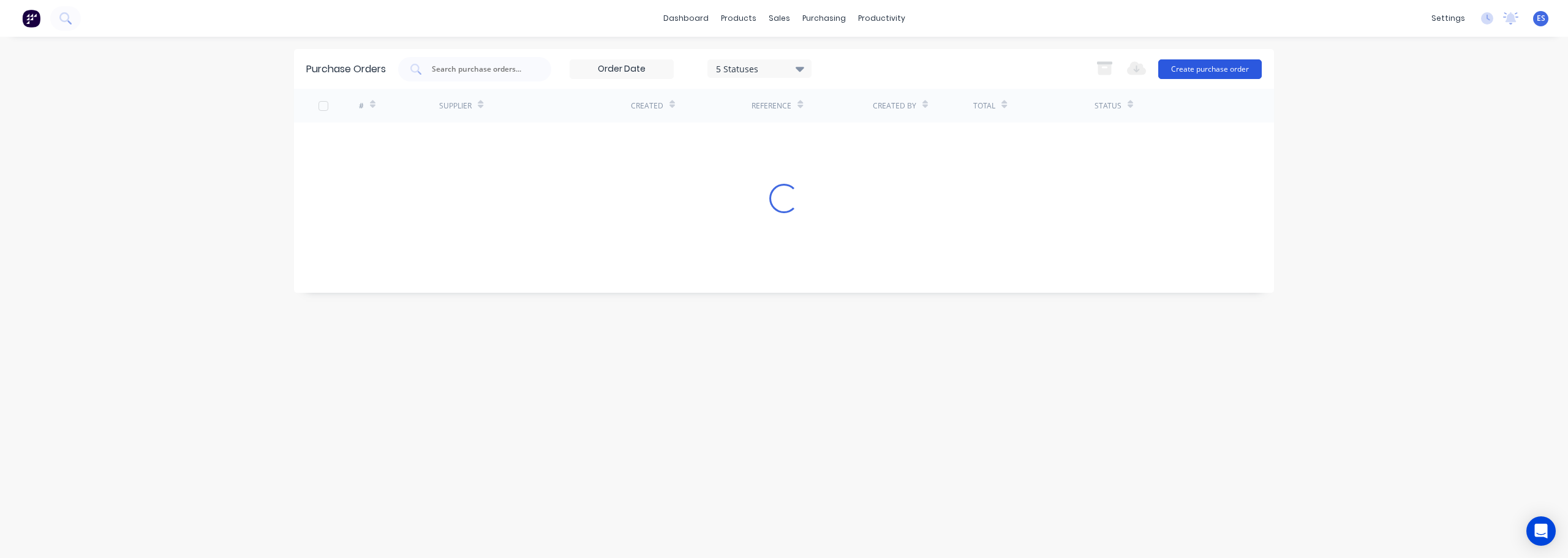
click at [1188, 70] on button "Create purchase order" at bounding box center [1209, 69] width 103 height 20
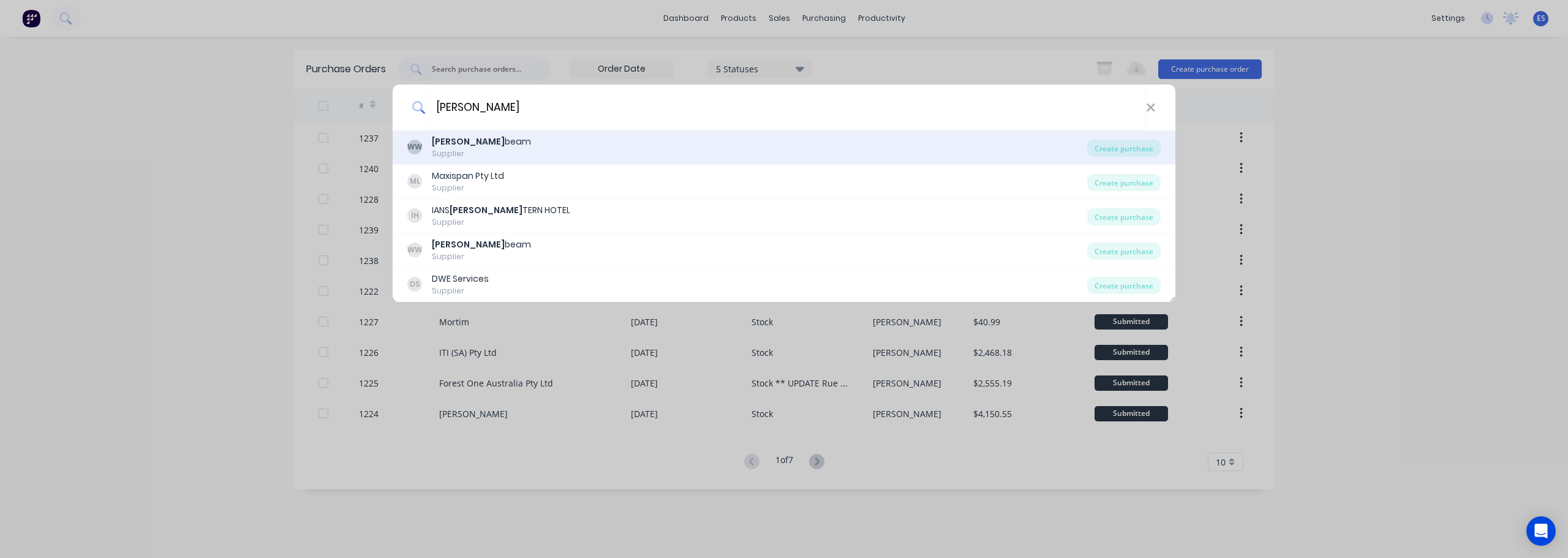
type input "[PERSON_NAME]"
click at [495, 156] on div "WW [PERSON_NAME] Supplier" at bounding box center [747, 148] width 680 height 24
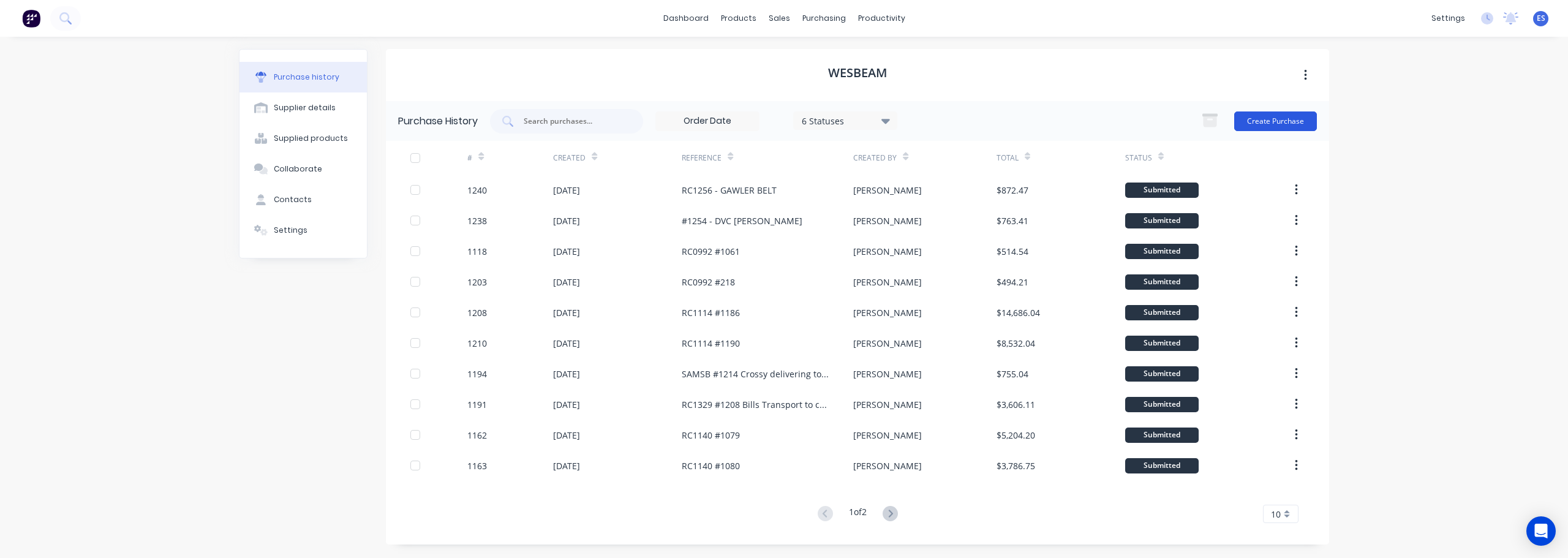
click at [1300, 118] on button "Create Purchase" at bounding box center [1275, 121] width 83 height 20
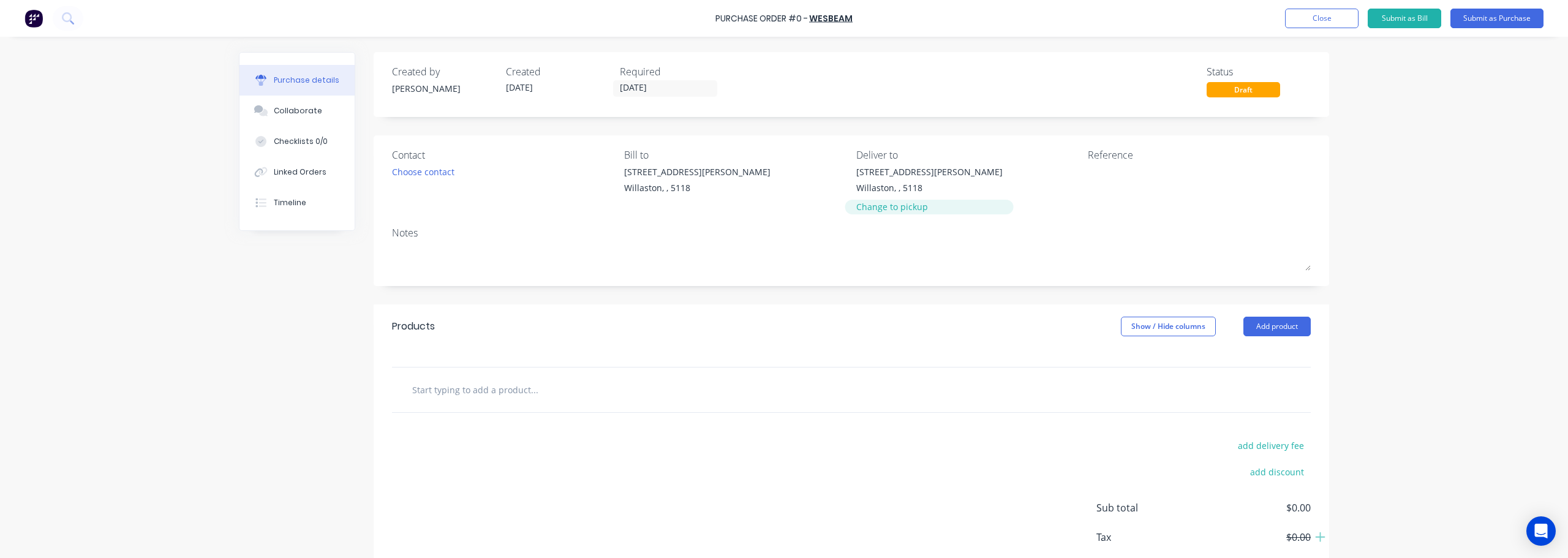
click at [895, 209] on div "Change to pickup" at bounding box center [929, 207] width 146 height 13
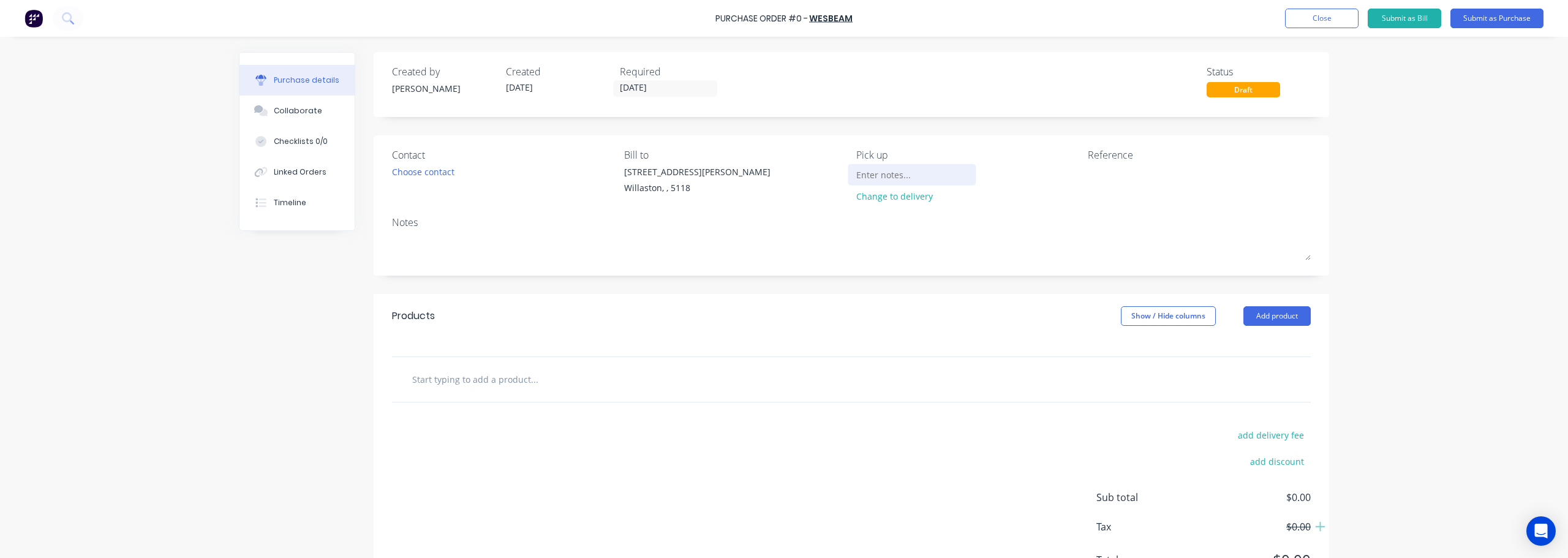
click at [883, 179] on input at bounding box center [912, 175] width 112 height 19
type input "RCPL P/U 7/10"
click at [1104, 172] on textarea at bounding box center [1164, 179] width 153 height 27
type textarea "RC1345 - [PERSON_NAME] Group"
type textarea "x"
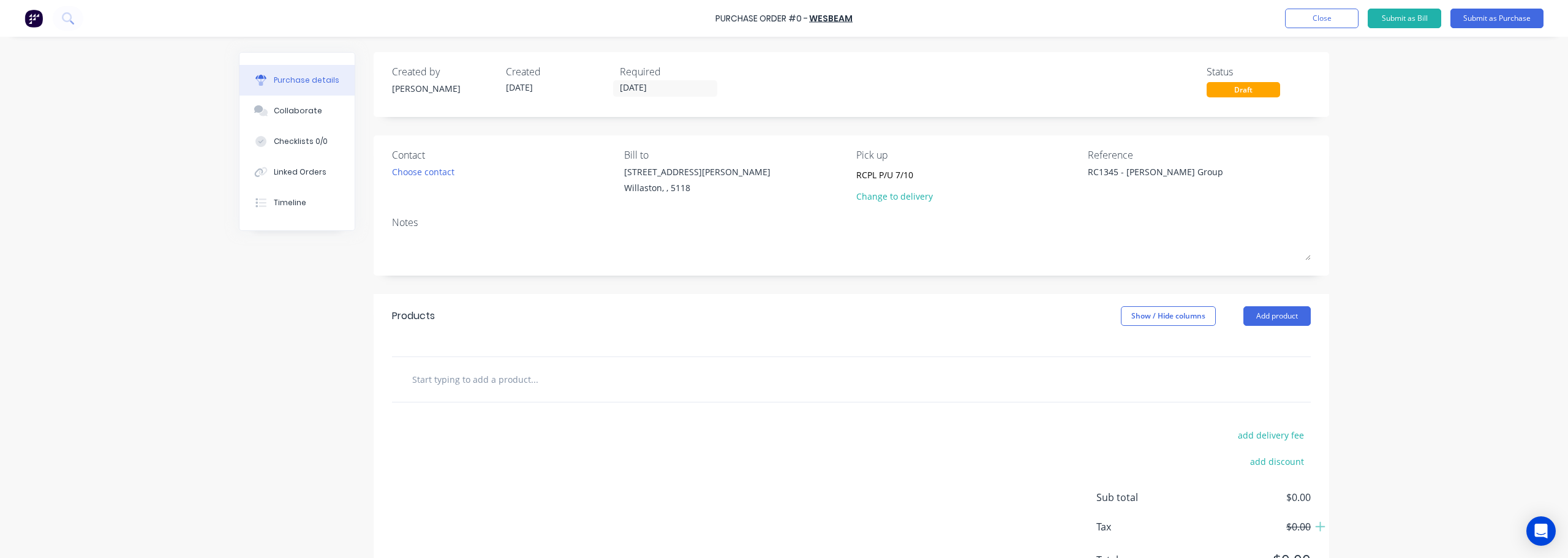
type textarea "RC1345 - [PERSON_NAME] Group"
click at [489, 386] on input "text" at bounding box center [534, 379] width 245 height 25
type textarea "x"
type input "l"
type textarea "x"
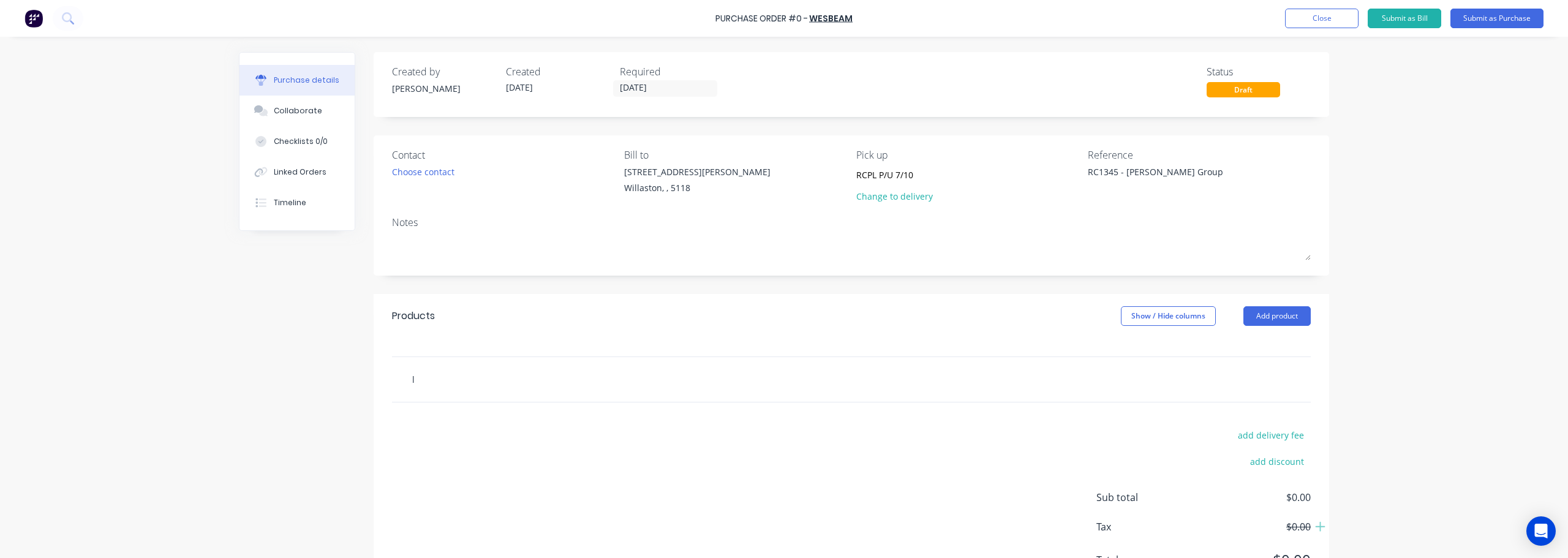
type input "lv"
type textarea "x"
type input "lvl"
type textarea "x"
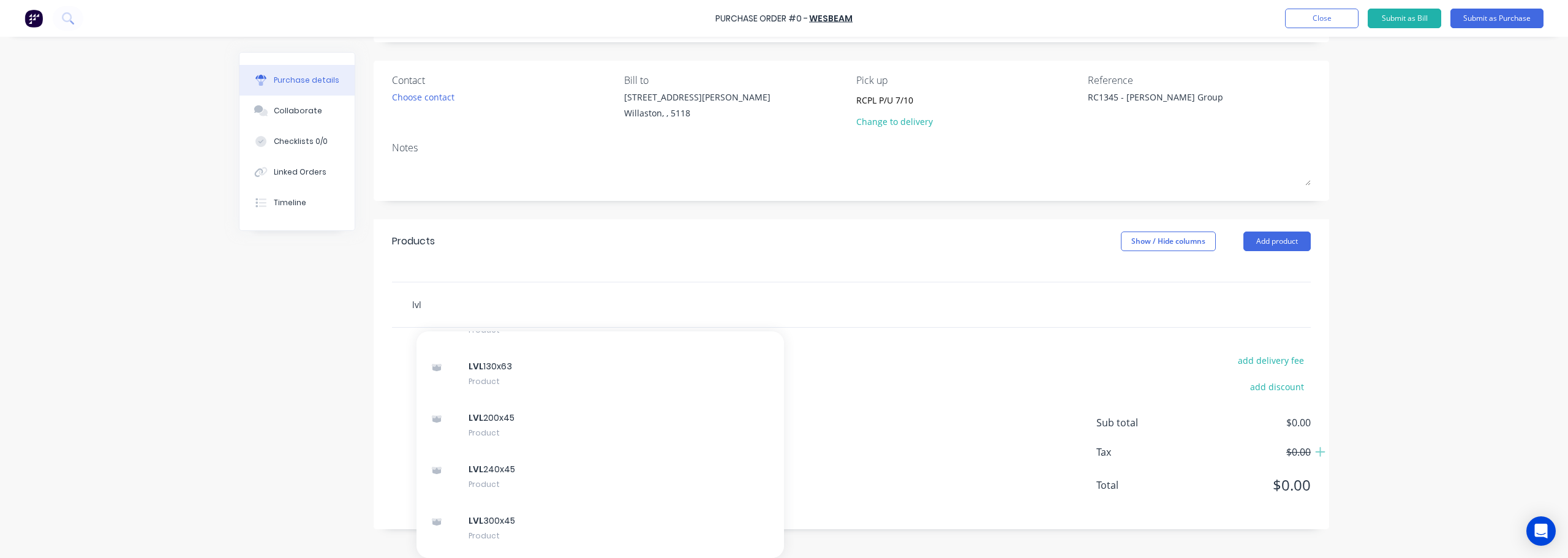
scroll to position [1226, 0]
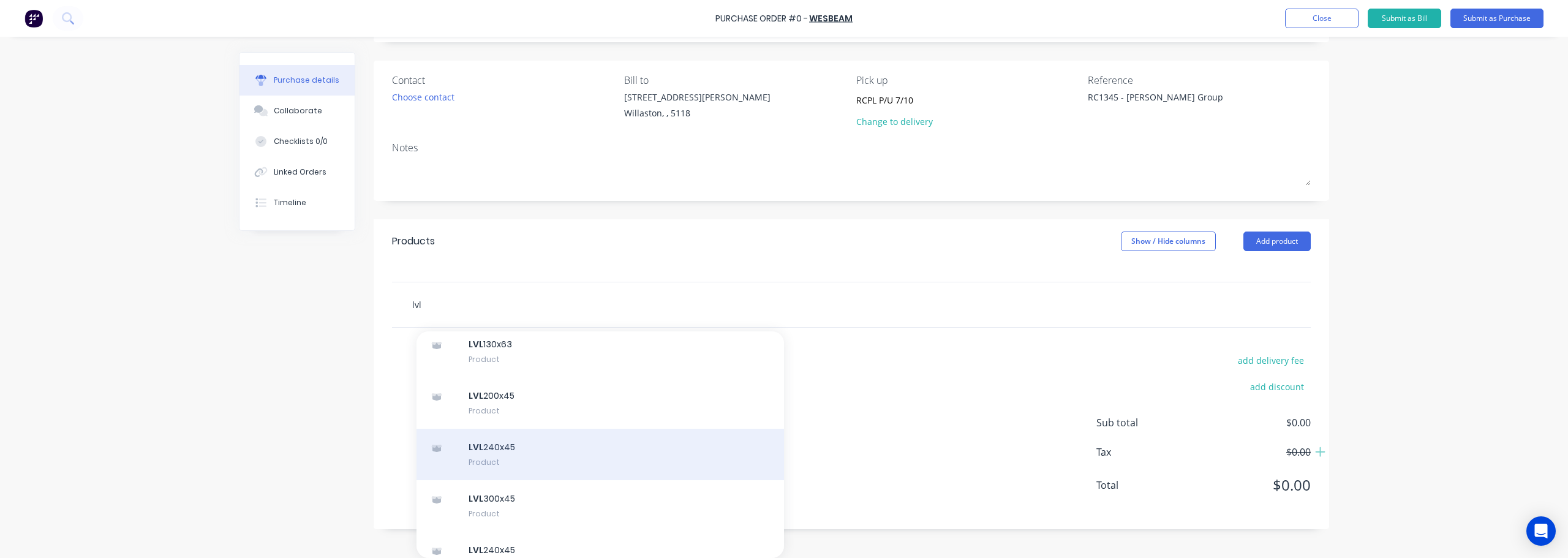
type input "lvl"
click at [495, 449] on div "LVL 240x45 Product" at bounding box center [600, 455] width 367 height 51
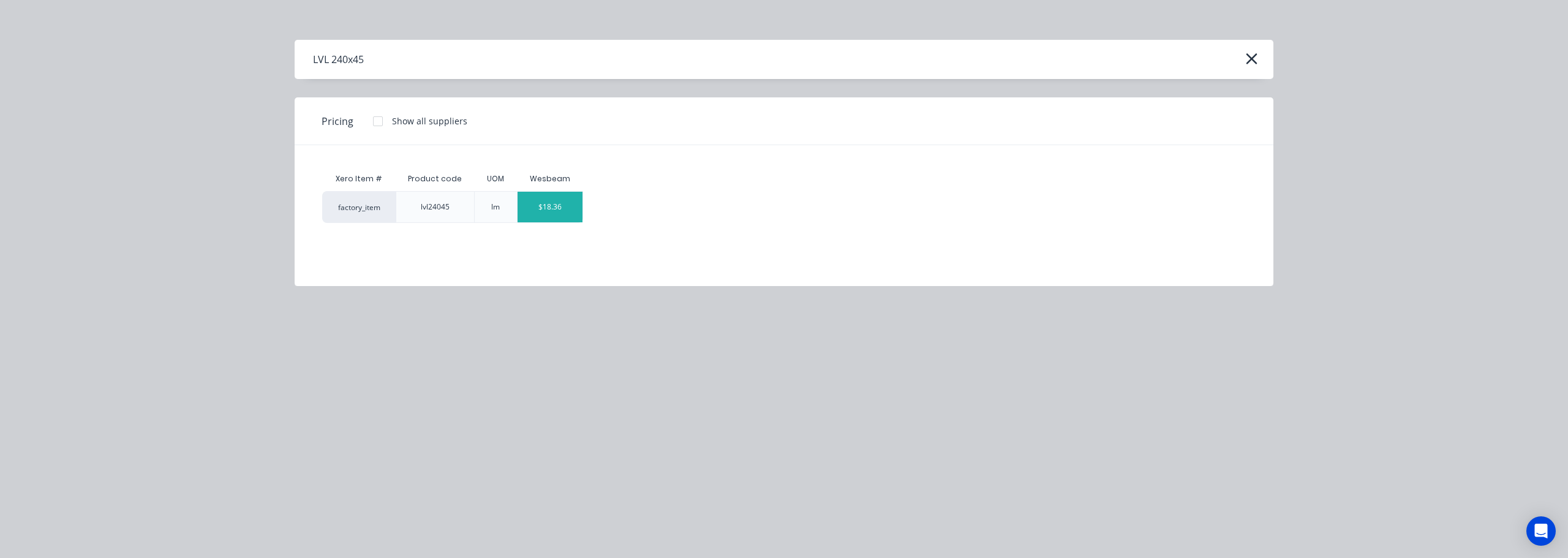
click at [564, 211] on div "$18.36" at bounding box center [550, 208] width 66 height 31
type textarea "x"
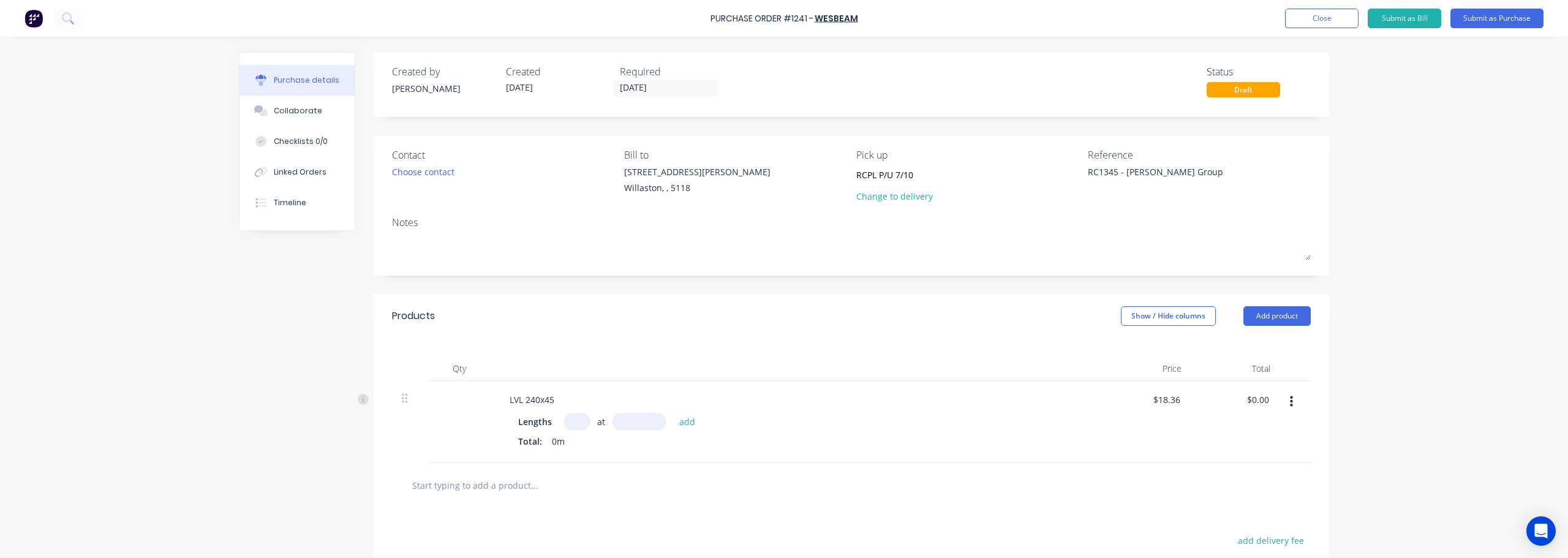
click at [568, 428] on div "Lengths at add Total: 0m" at bounding box center [796, 433] width 556 height 39
click at [571, 424] on input at bounding box center [577, 421] width 26 height 16
type textarea "x"
type input "2"
type textarea "x"
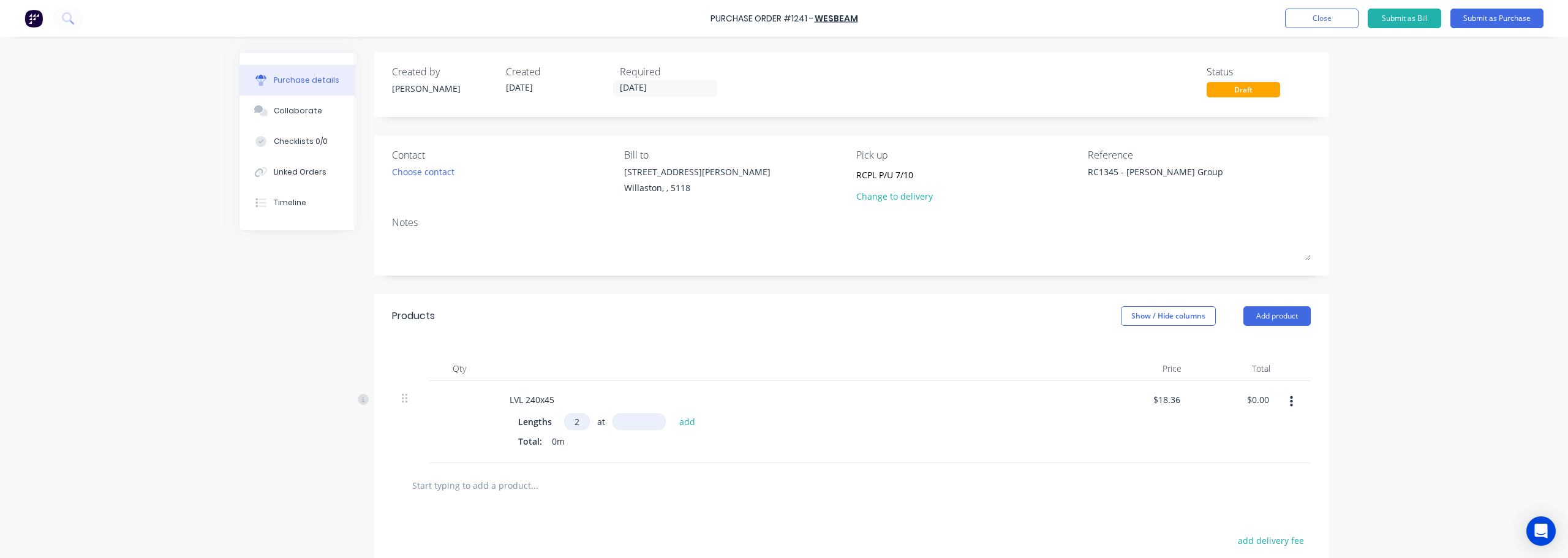
type input "24"
type textarea "x"
type input "248"
type textarea "x"
type input "2480"
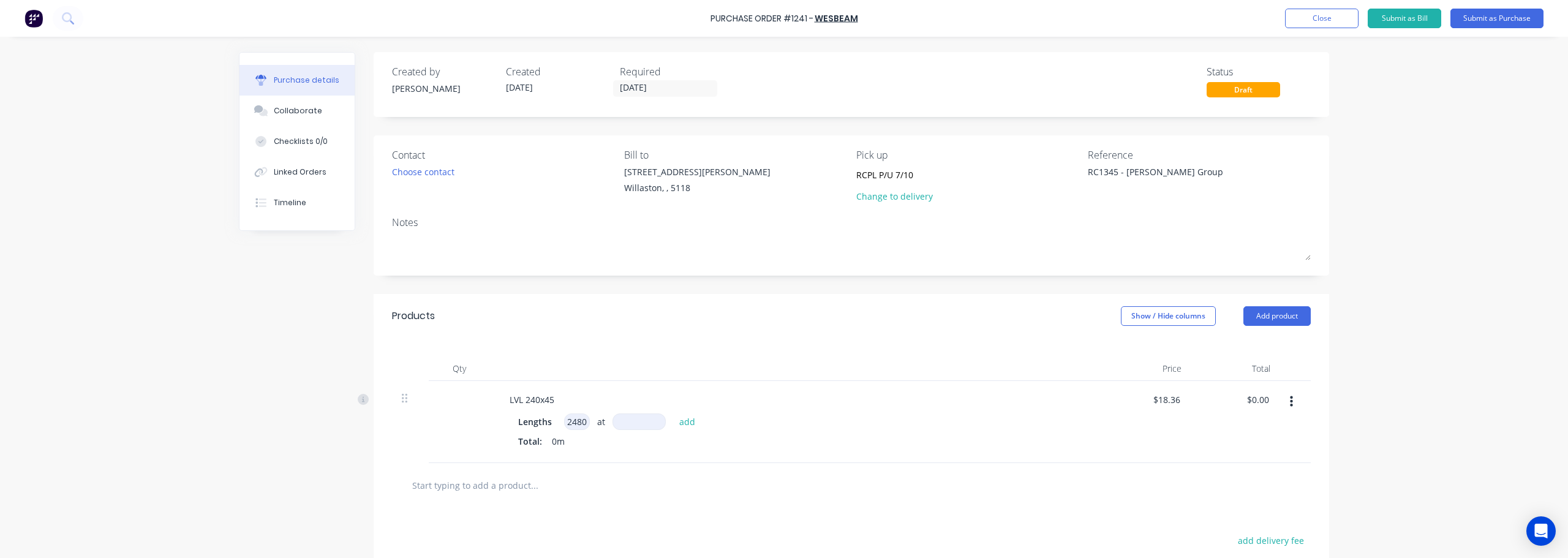
type textarea "x"
type input "24800"
type textarea "x"
type input "2480"
type textarea "x"
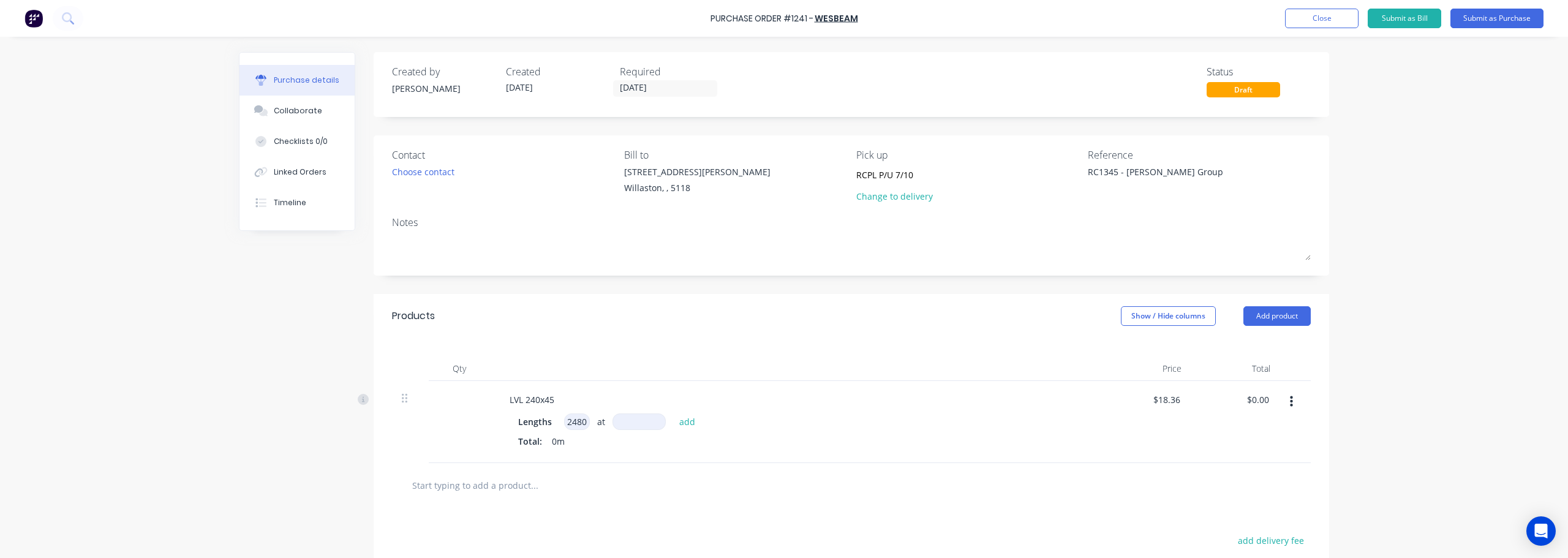
type input "248"
type textarea "x"
type input "24"
type textarea "x"
type input "2"
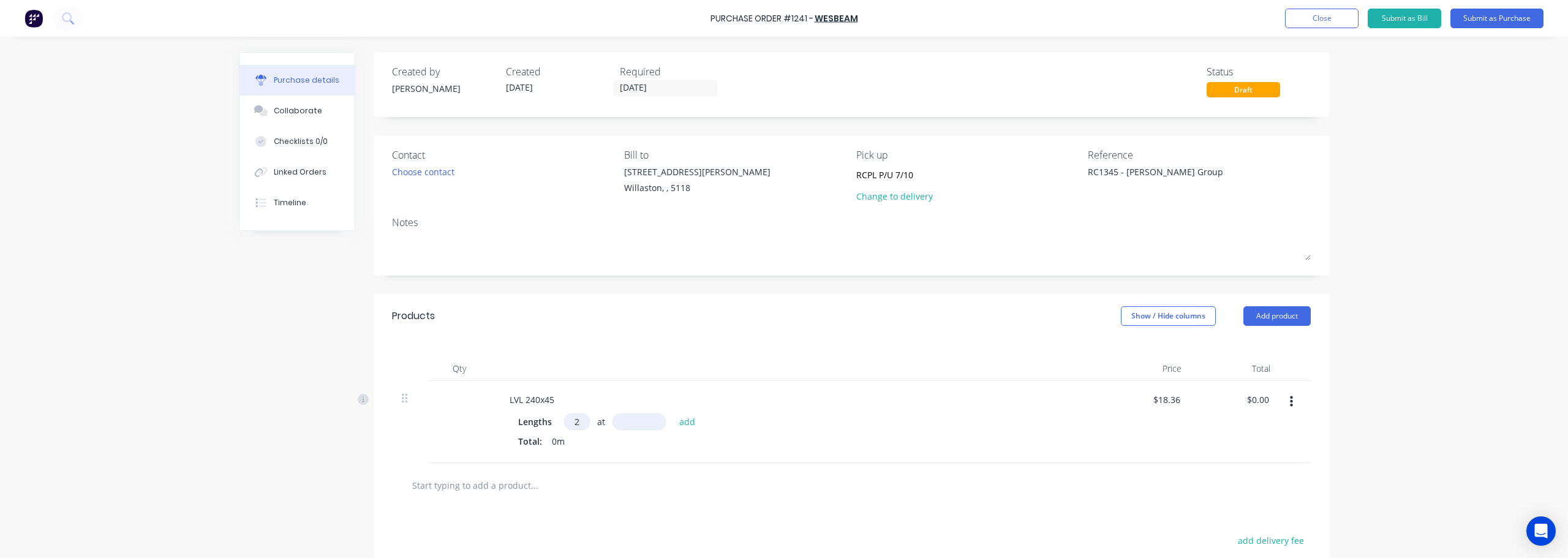
type textarea "x"
type input "2"
type textarea "x"
type input "4"
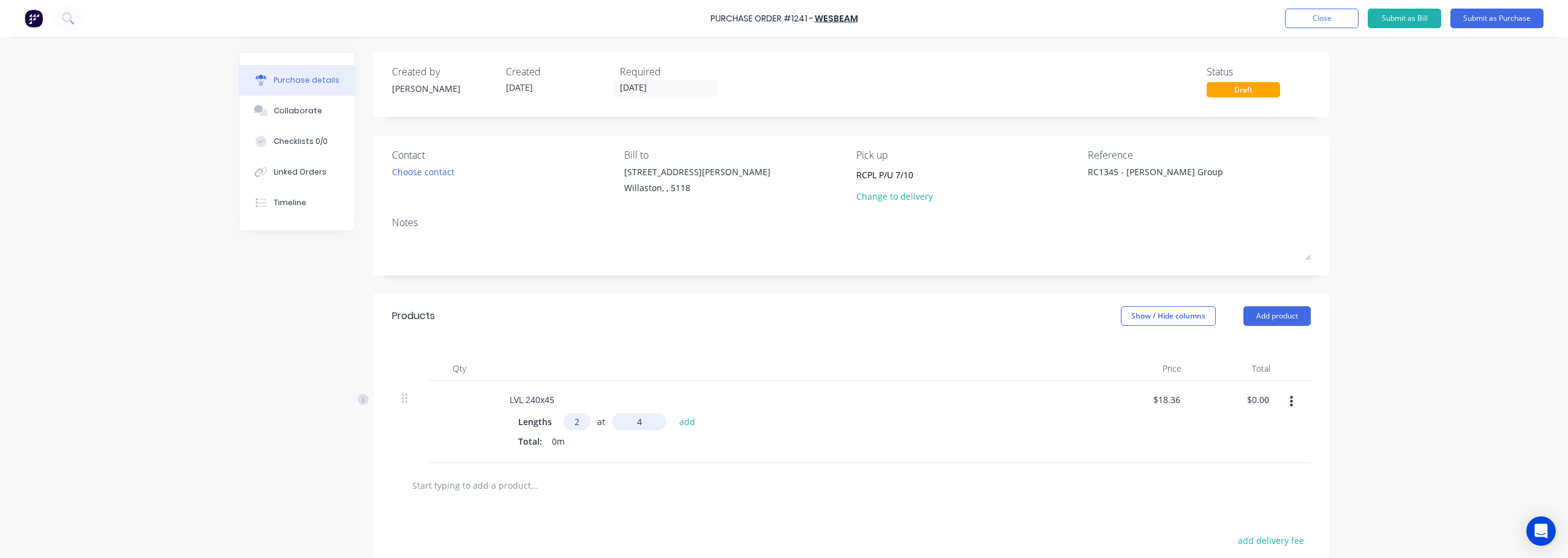
type textarea "x"
type input "48"
type textarea "x"
type input "480"
type textarea "x"
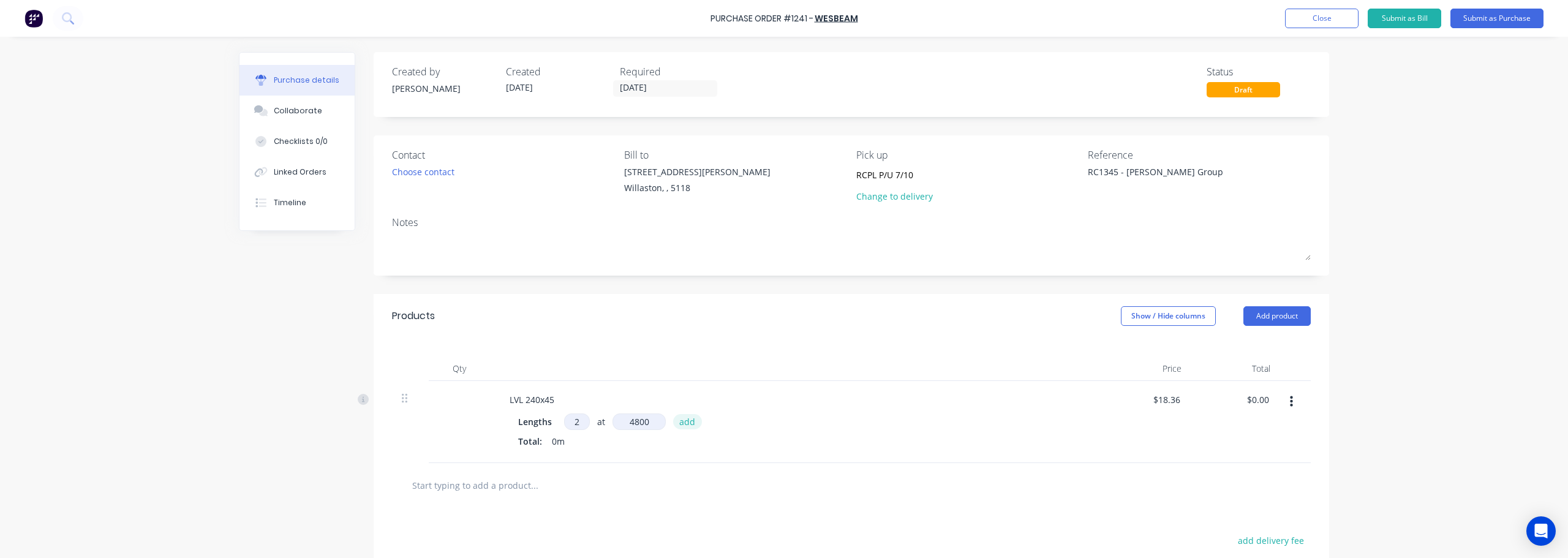
type input "4800"
type textarea "x"
type input "4800mm"
click at [693, 421] on button "add" at bounding box center [687, 421] width 29 height 15
type textarea "x"
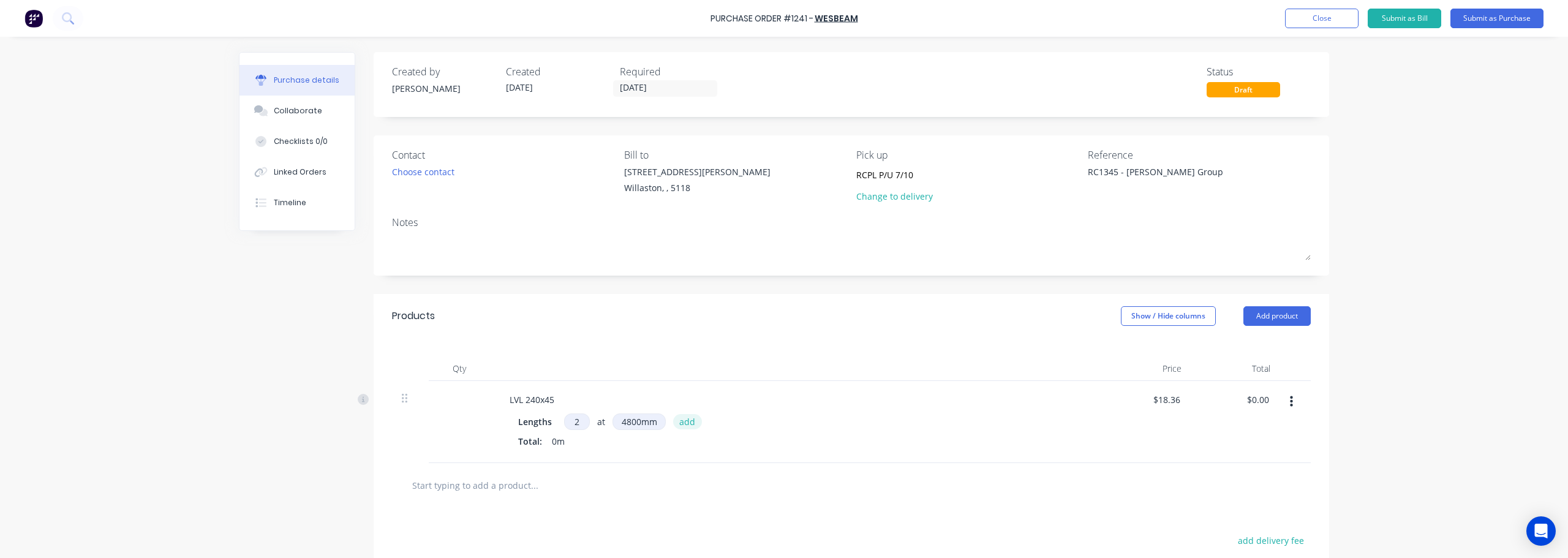
type input "$176.26"
click at [735, 496] on div at bounding box center [586, 505] width 367 height 25
drag, startPoint x: 1380, startPoint y: 204, endPoint x: 1417, endPoint y: 136, distance: 77.4
click at [1380, 203] on div "Purchase Order #1241 - Wesbeam Add product Close Submit as Bill Submit as Purch…" at bounding box center [784, 279] width 1568 height 558
click at [672, 82] on input "[DATE]" at bounding box center [665, 89] width 103 height 15
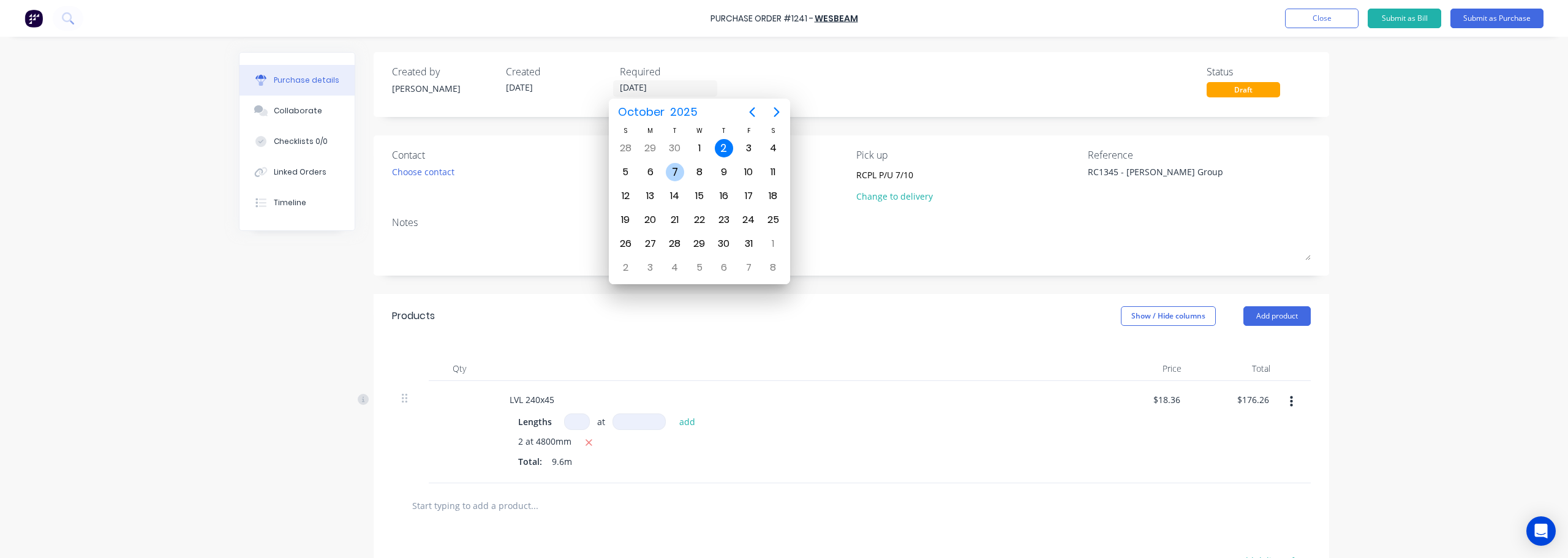
click at [677, 172] on div "7" at bounding box center [676, 173] width 19 height 19
type textarea "x"
type input "[DATE]"
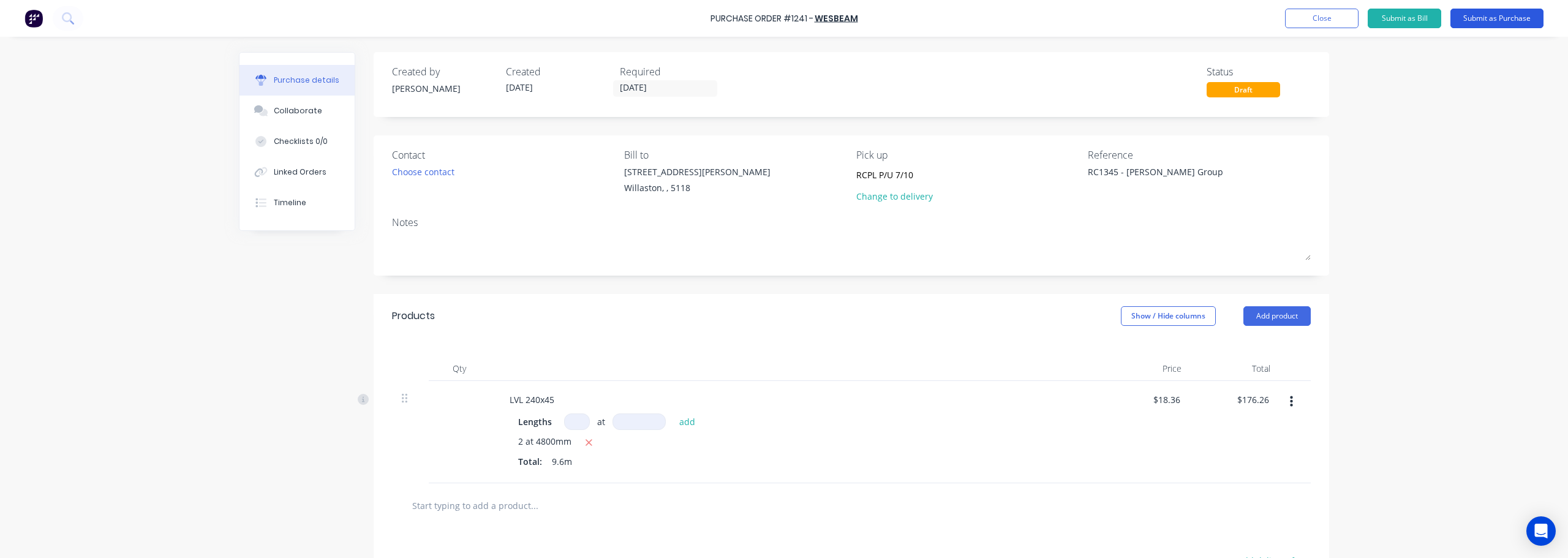
click at [1483, 20] on button "Submit as Purchase" at bounding box center [1497, 18] width 93 height 20
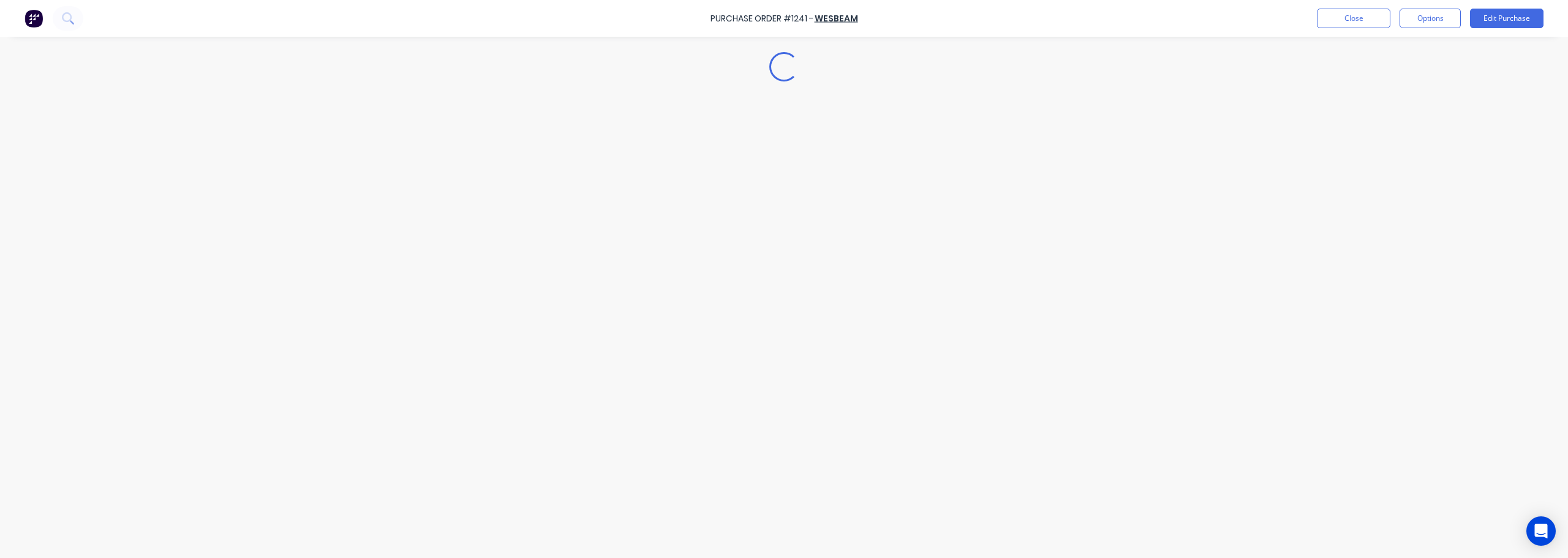
type textarea "x"
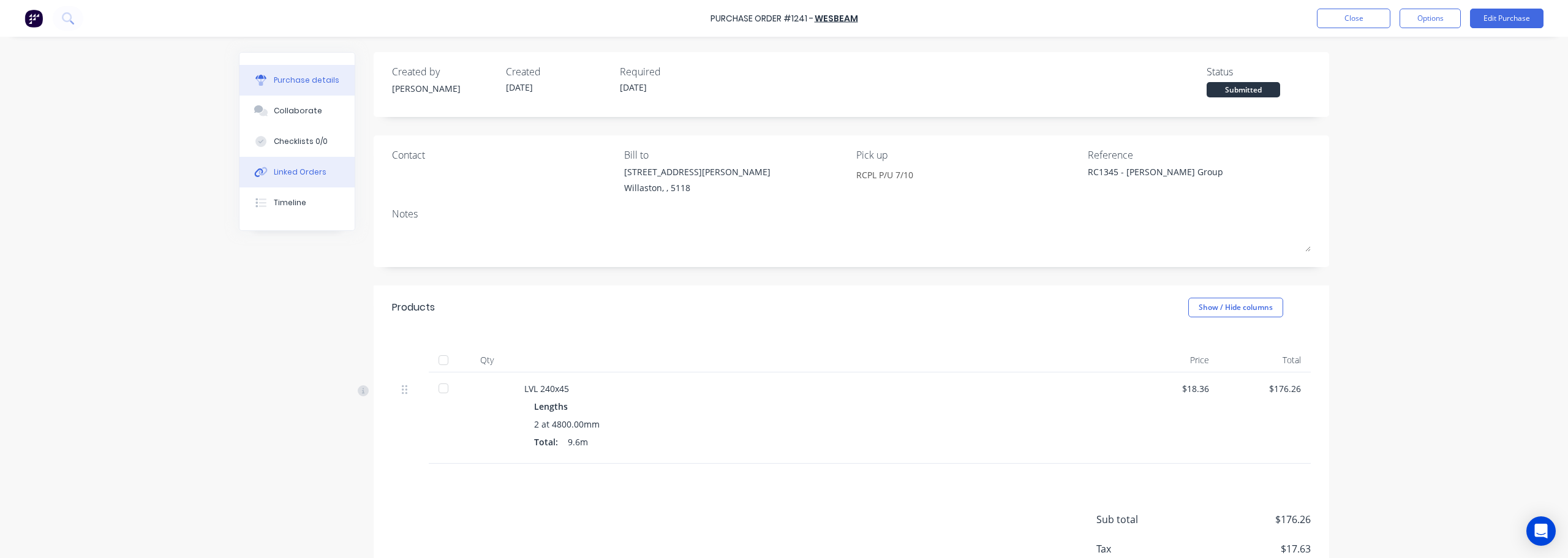
click at [286, 173] on div "Linked Orders" at bounding box center [301, 172] width 53 height 11
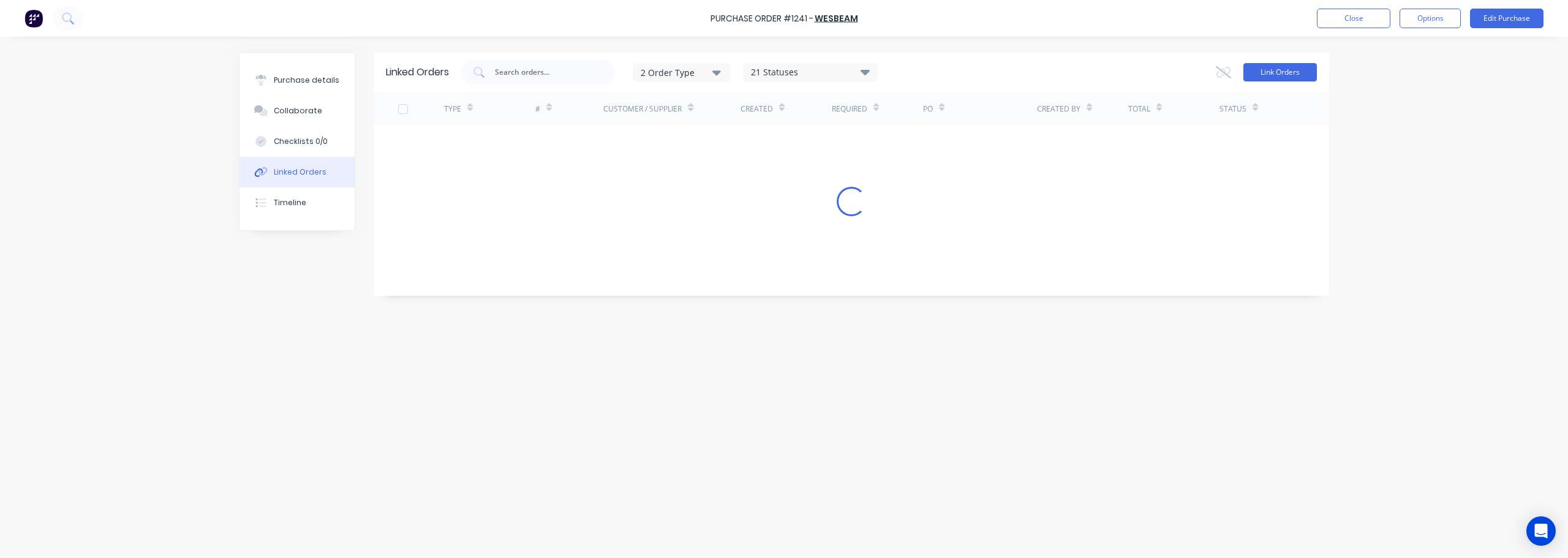
click at [1296, 73] on button "Link Orders" at bounding box center [1280, 73] width 73 height 19
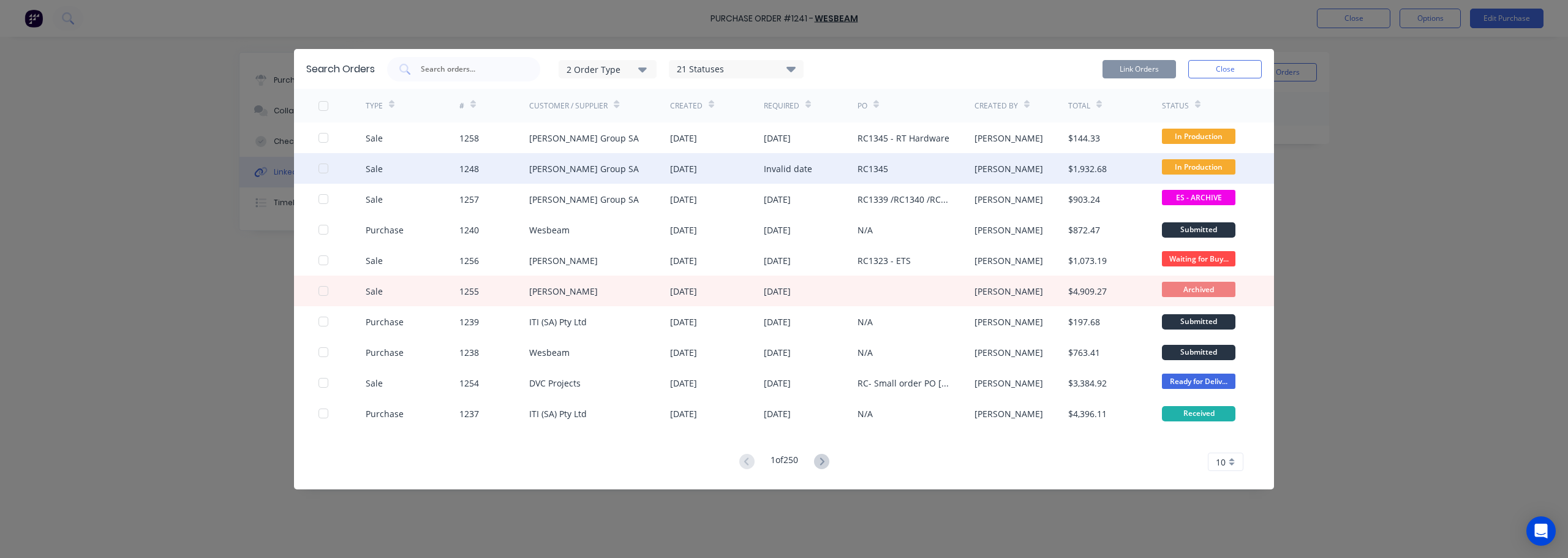
click at [606, 173] on div "[PERSON_NAME] Group SA" at bounding box center [600, 168] width 141 height 31
click at [326, 167] on div at bounding box center [323, 168] width 25 height 25
click at [1132, 67] on button "Link Orders" at bounding box center [1139, 69] width 73 height 19
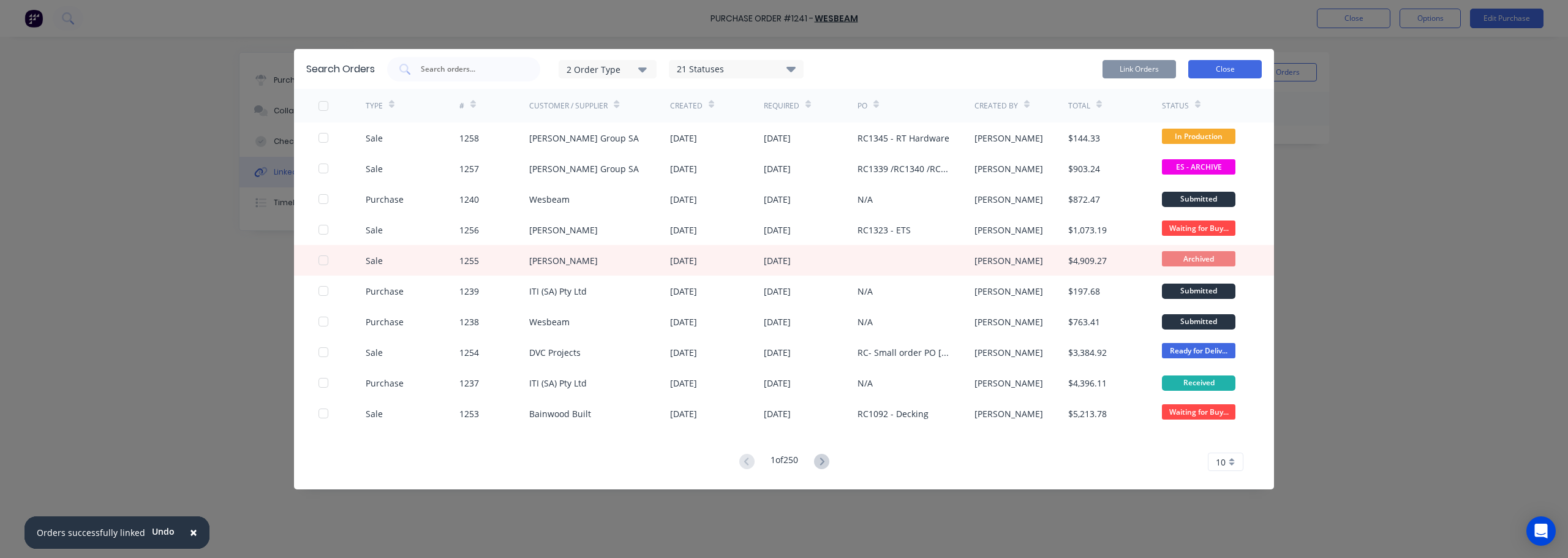
click at [1228, 72] on button "Close" at bounding box center [1226, 69] width 73 height 19
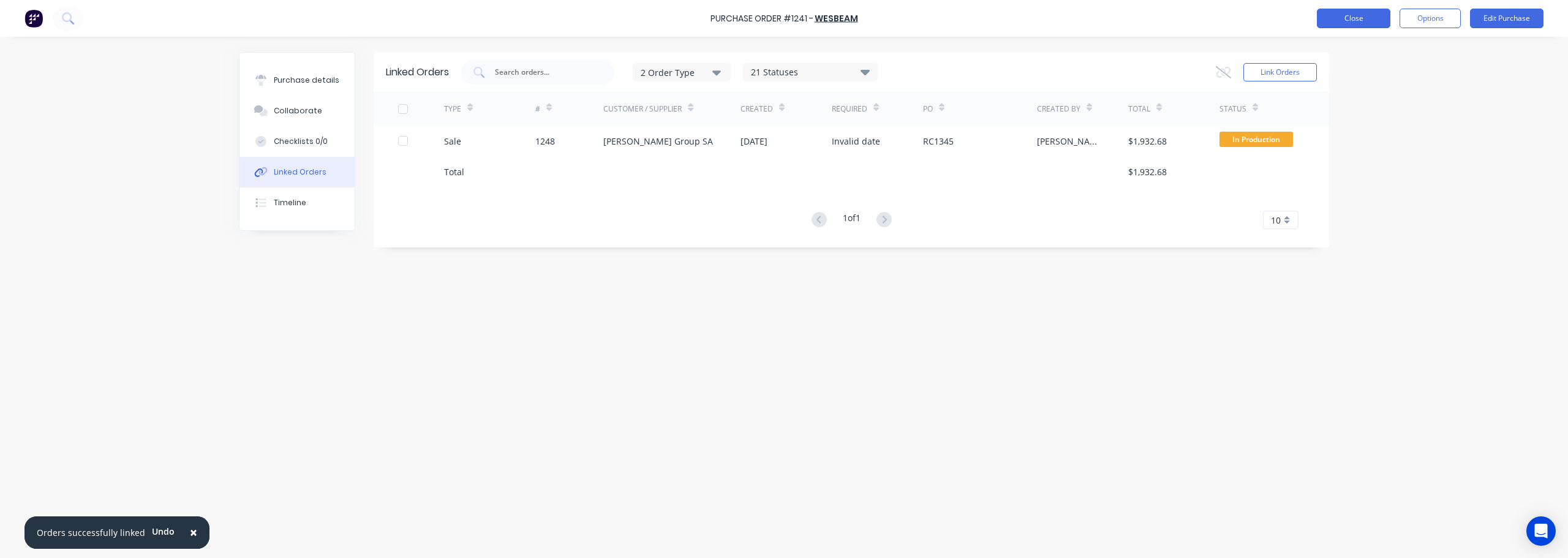
click at [1364, 21] on button "Close" at bounding box center [1354, 18] width 73 height 20
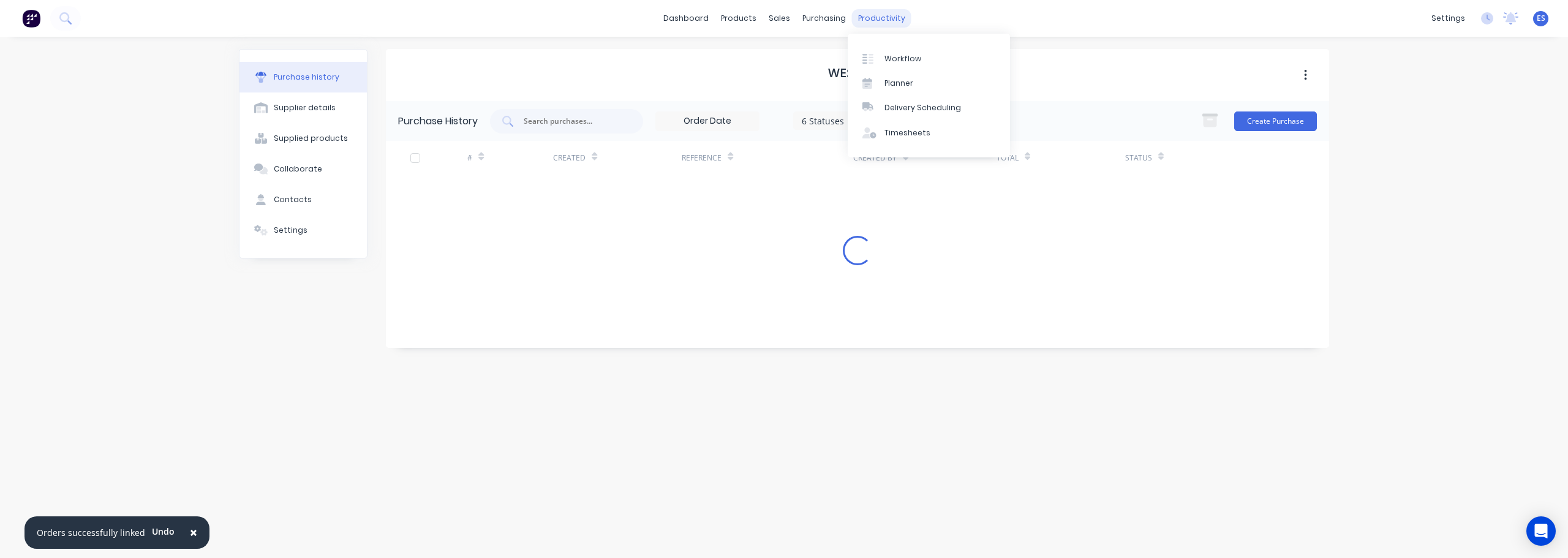
click at [872, 25] on div "productivity" at bounding box center [882, 19] width 60 height 19
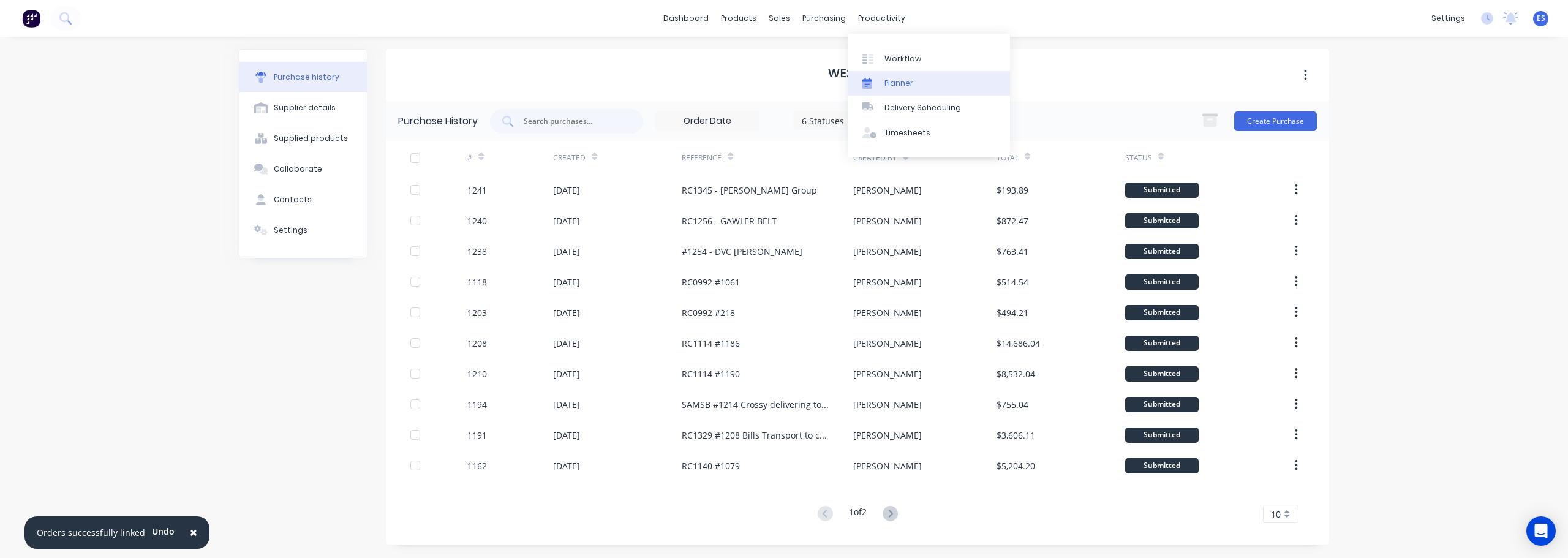
click at [902, 79] on div "Planner" at bounding box center [899, 83] width 29 height 11
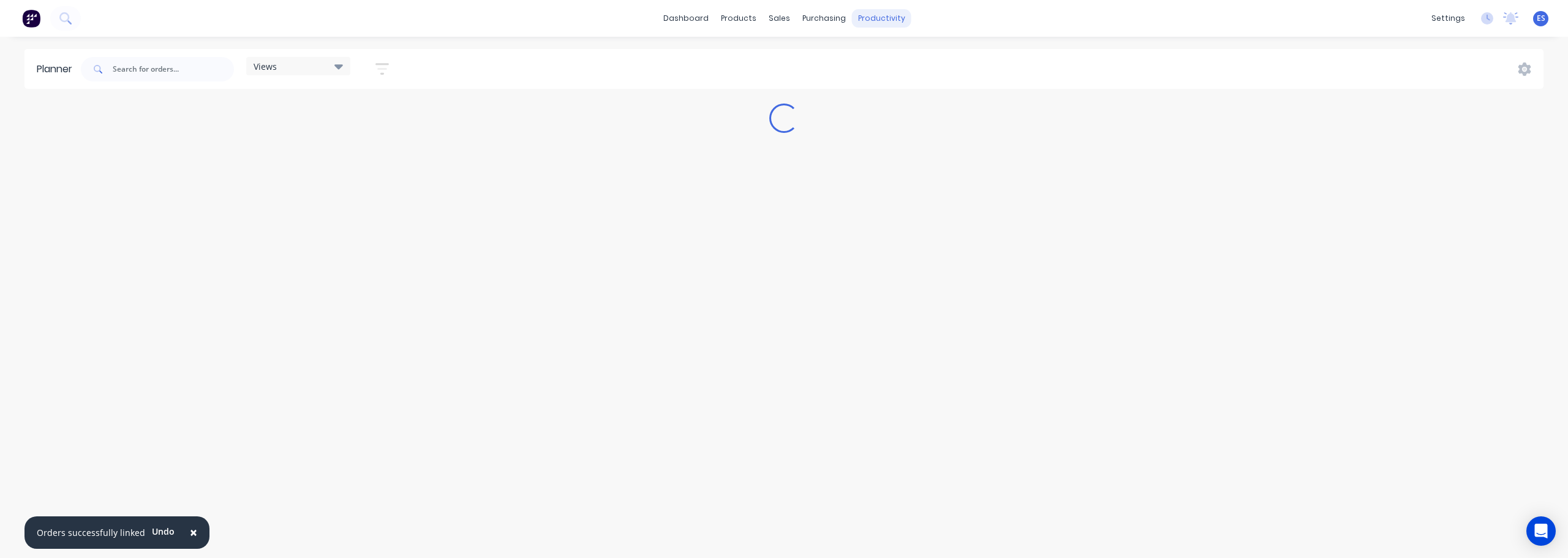
click at [892, 21] on div "productivity" at bounding box center [882, 19] width 60 height 19
click at [909, 63] on div "Workflow" at bounding box center [903, 58] width 37 height 11
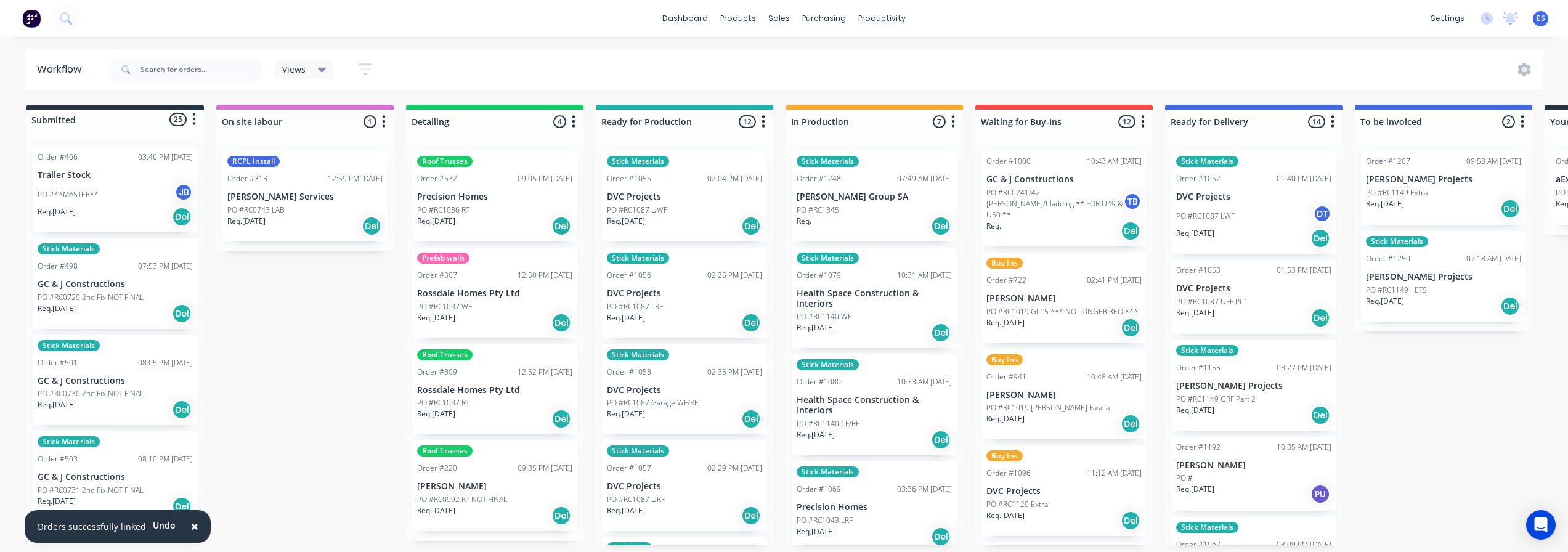
click at [851, 204] on div "PO #RC1345" at bounding box center [874, 209] width 156 height 11
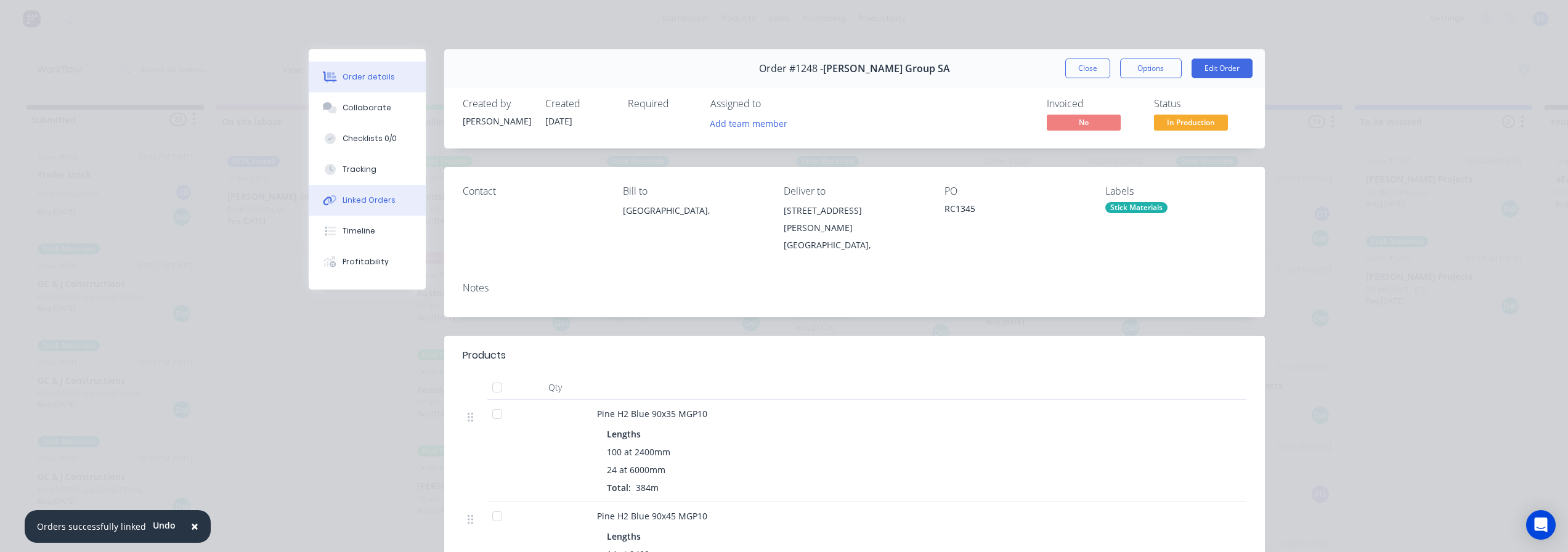
click at [357, 193] on button "Linked Orders" at bounding box center [367, 200] width 117 height 31
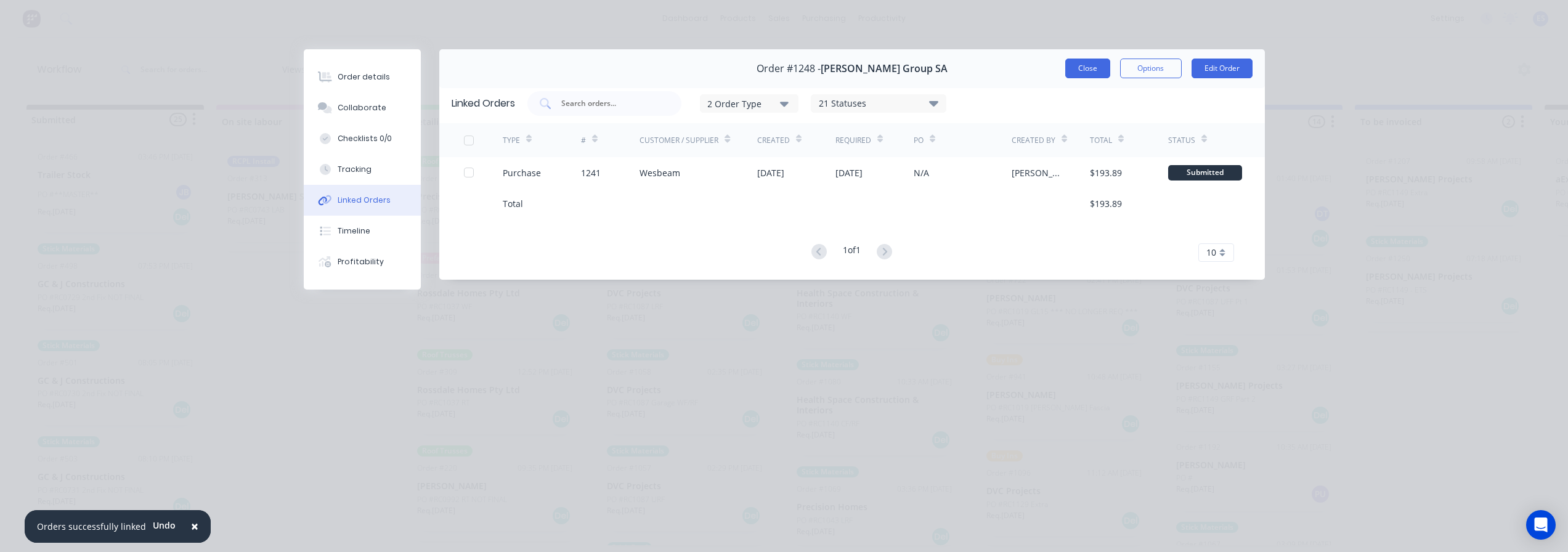
click at [1090, 70] on button "Close" at bounding box center [1088, 68] width 45 height 20
